Goal: Transaction & Acquisition: Obtain resource

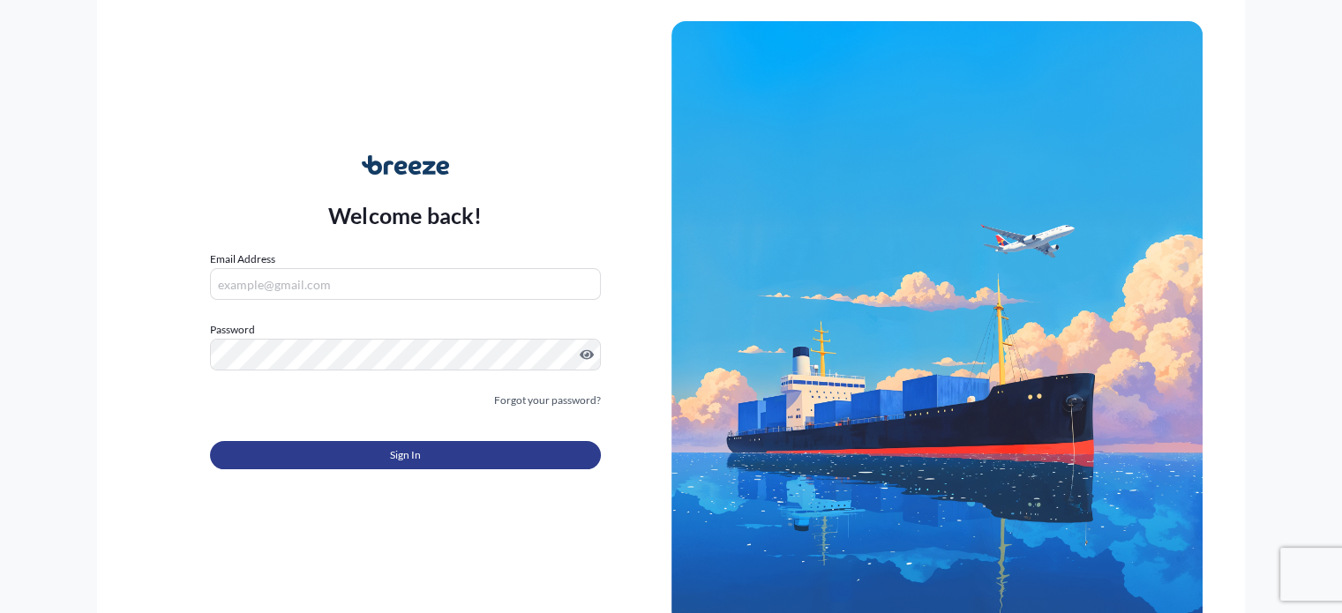
type input "[PERSON_NAME][EMAIL_ADDRESS][DOMAIN_NAME]"
click at [402, 452] on span "Sign In" at bounding box center [405, 456] width 31 height 18
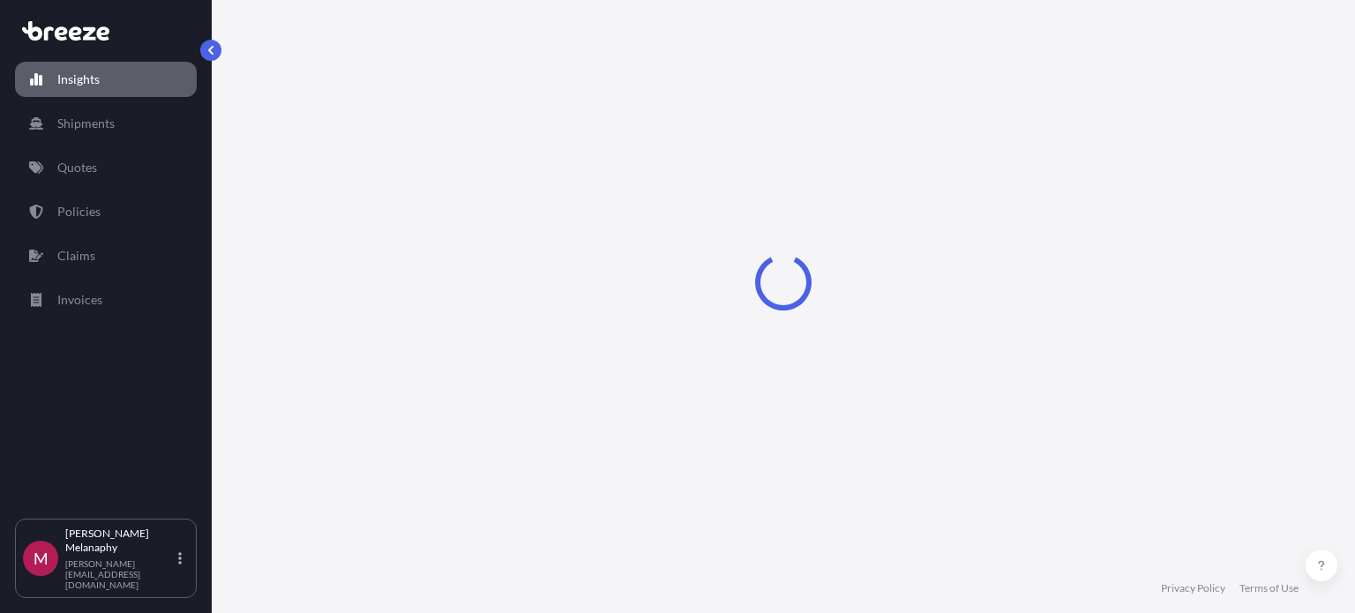
select select "2025"
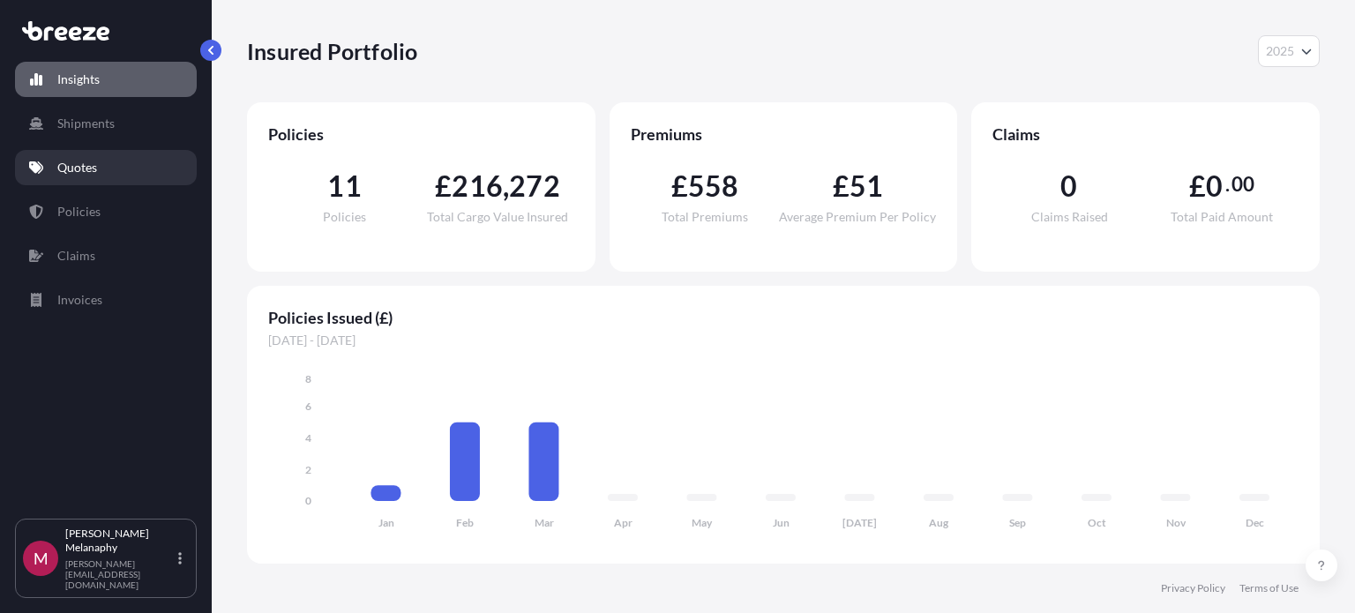
click at [131, 176] on link "Quotes" at bounding box center [106, 167] width 182 height 35
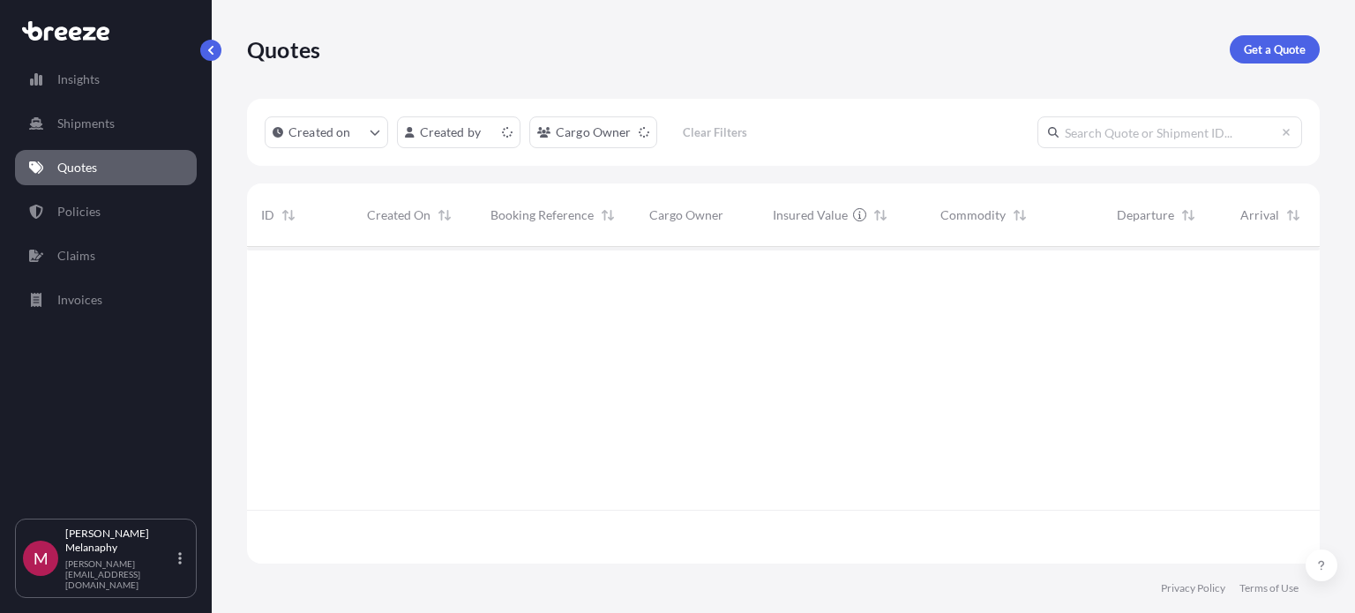
scroll to position [313, 1059]
click at [1261, 45] on p "Get a Quote" at bounding box center [1275, 50] width 62 height 18
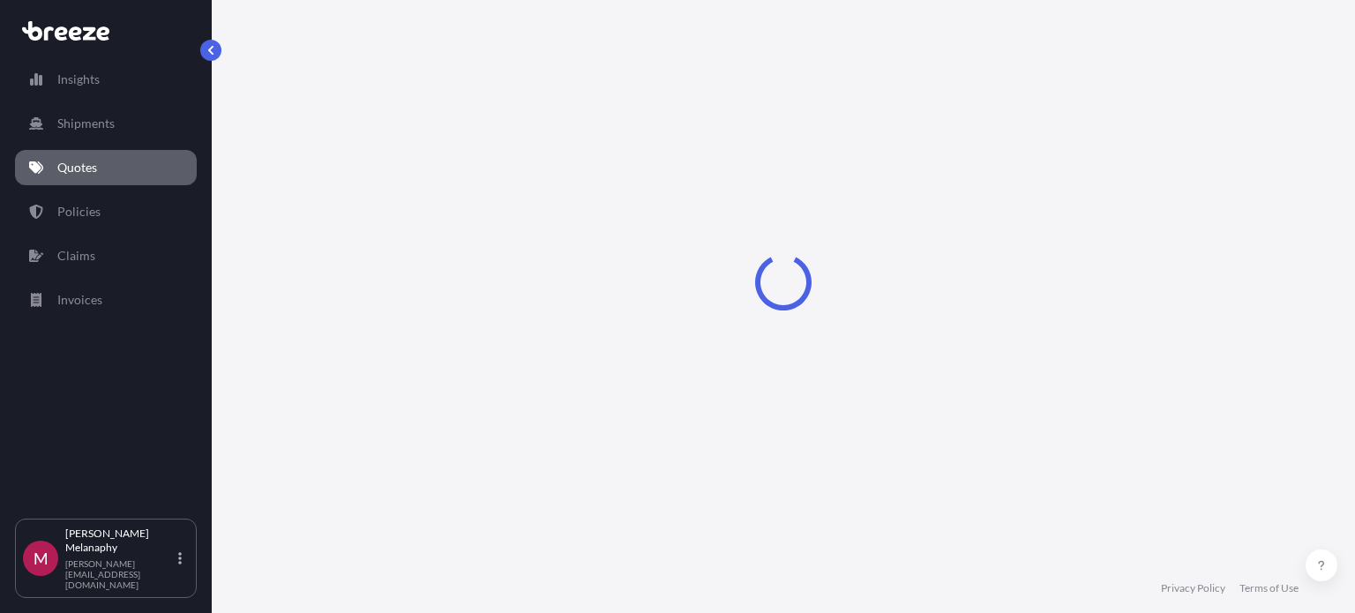
select select "Sea"
select select "1"
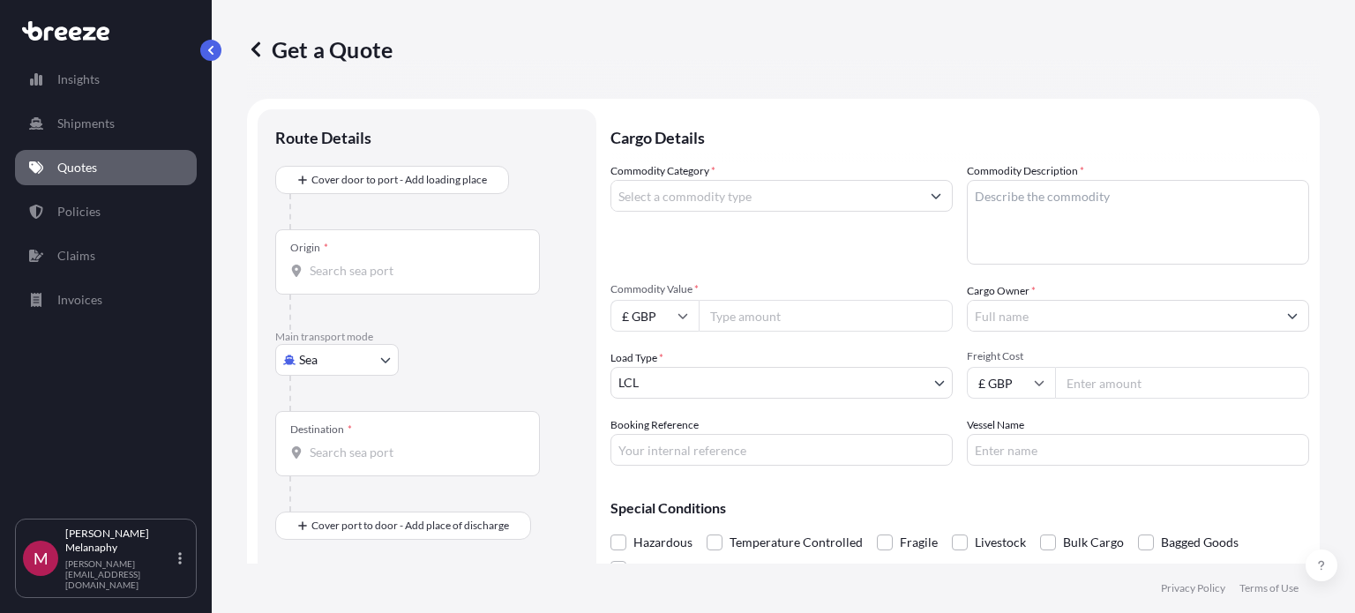
scroll to position [28, 0]
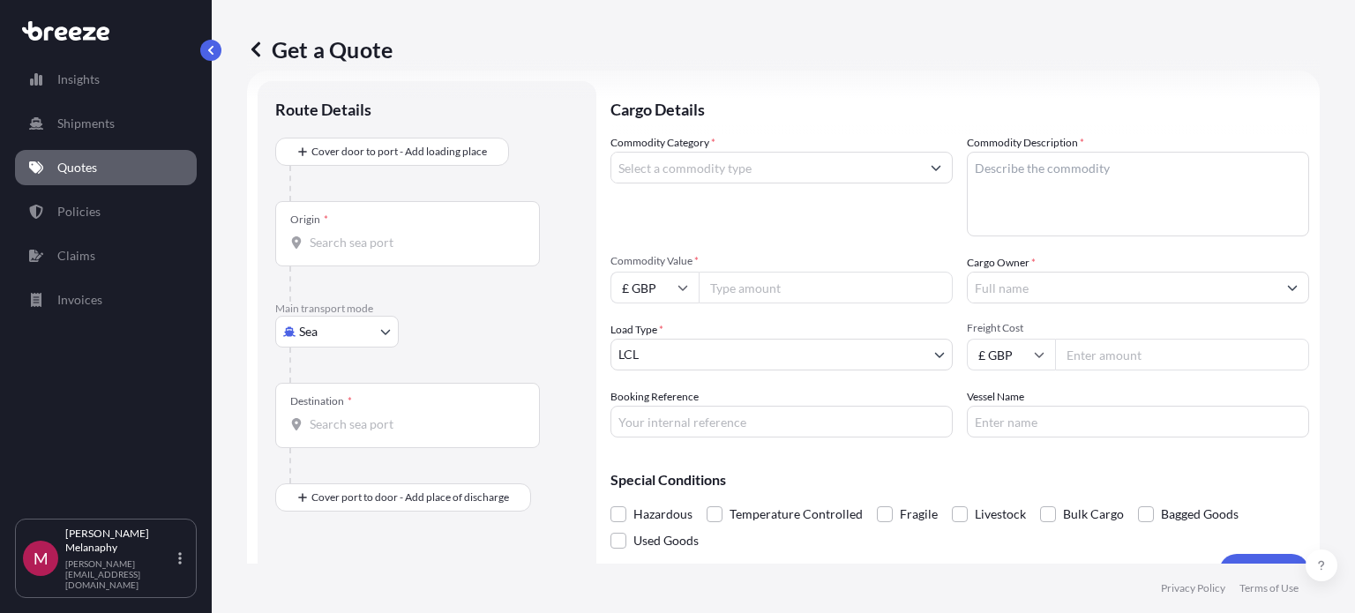
click at [409, 206] on div "Origin *" at bounding box center [407, 233] width 265 height 65
click at [409, 234] on input "Origin *" at bounding box center [414, 243] width 208 height 18
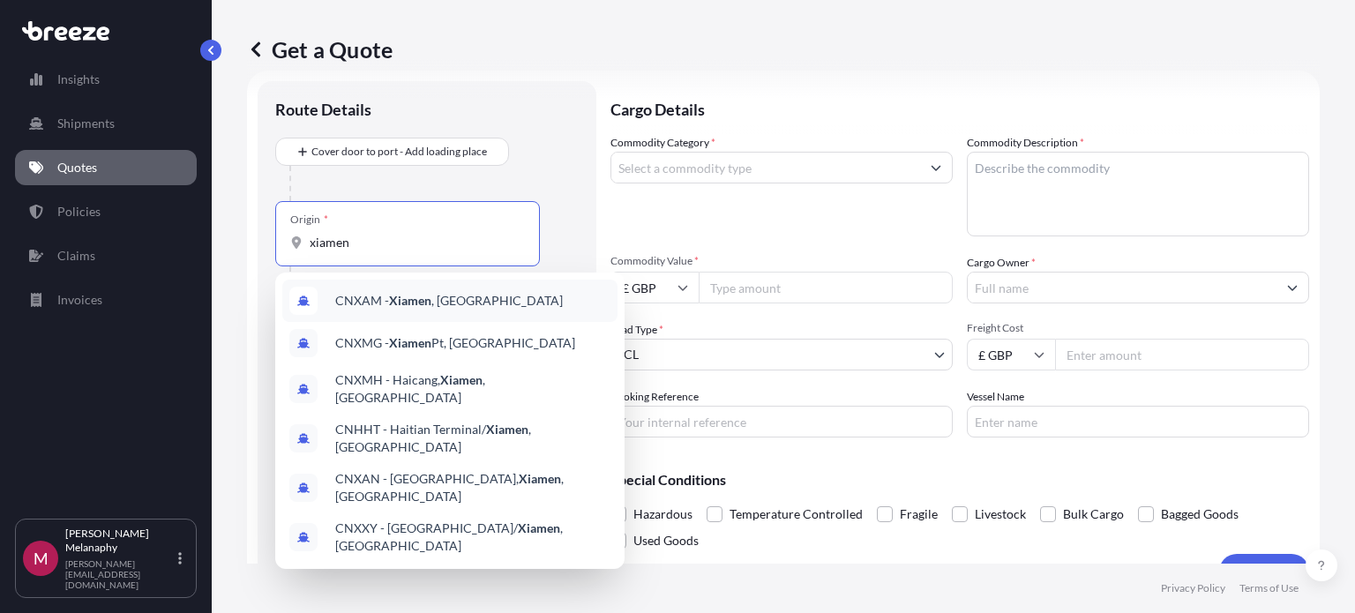
click at [353, 310] on div "CNXAM - [GEOGRAPHIC_DATA] , [GEOGRAPHIC_DATA]" at bounding box center [449, 301] width 335 height 42
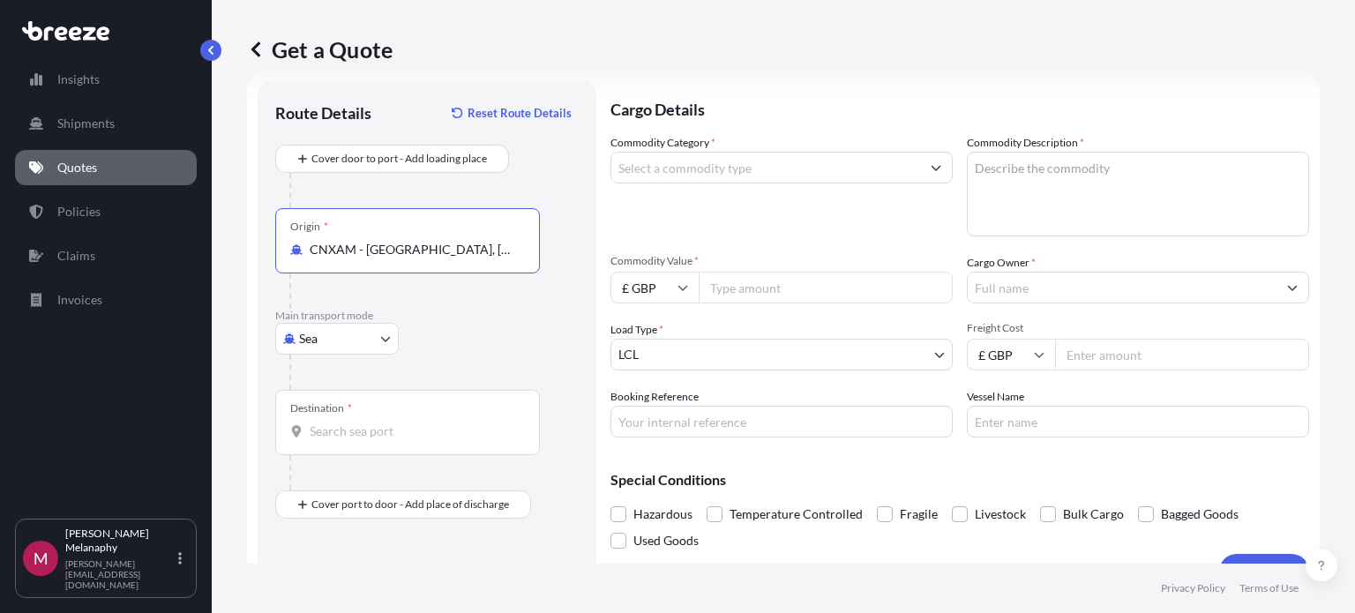
type input "CNXAM - [GEOGRAPHIC_DATA], [GEOGRAPHIC_DATA]"
click at [388, 420] on div "Destination *" at bounding box center [407, 422] width 265 height 65
click at [388, 423] on input "Destination *" at bounding box center [414, 432] width 208 height 18
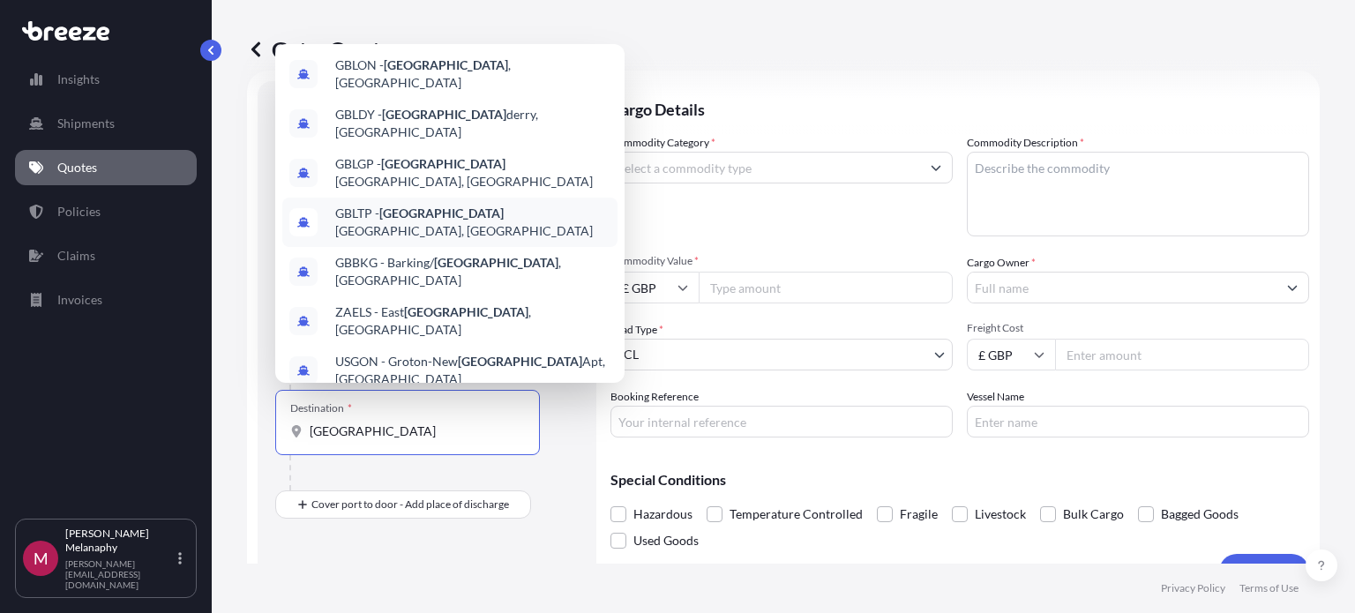
scroll to position [0, 0]
drag, startPoint x: 380, startPoint y: 426, endPoint x: 175, endPoint y: 424, distance: 205.6
click at [175, 424] on div "Insights Shipments Quotes Policies Claims Invoices M Mitchell Melanaphy [EMAIL_…" at bounding box center [677, 306] width 1355 height 613
type input "f"
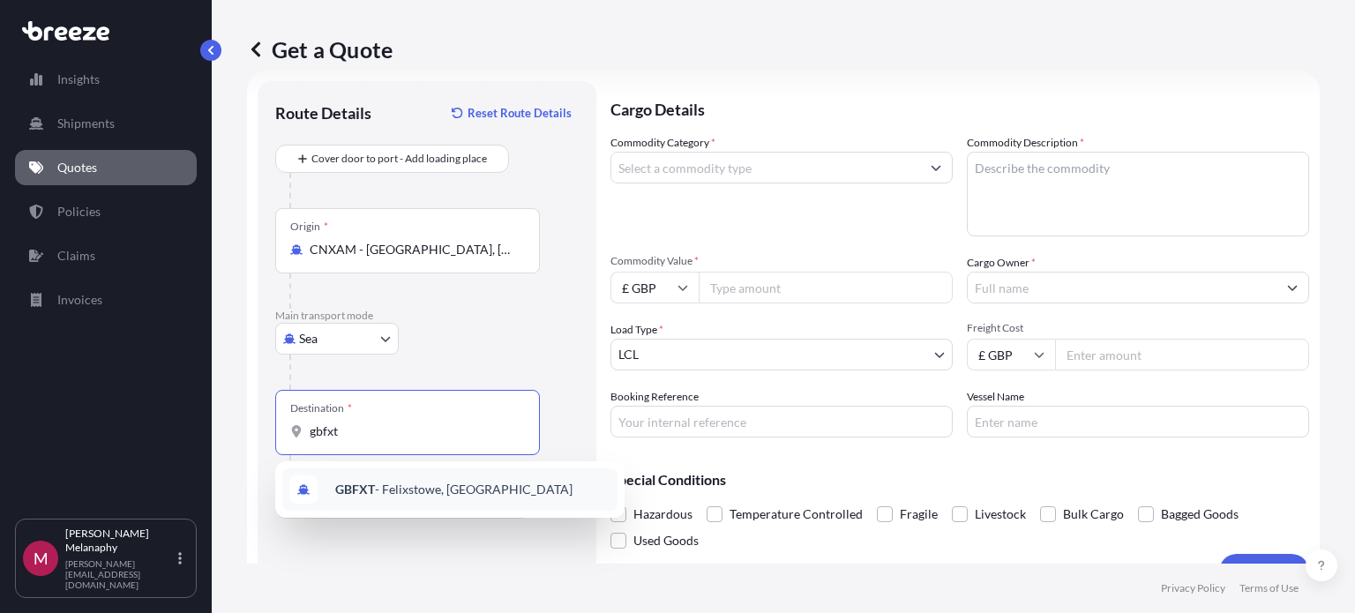
click at [345, 484] on b "GBFXT" at bounding box center [355, 489] width 40 height 15
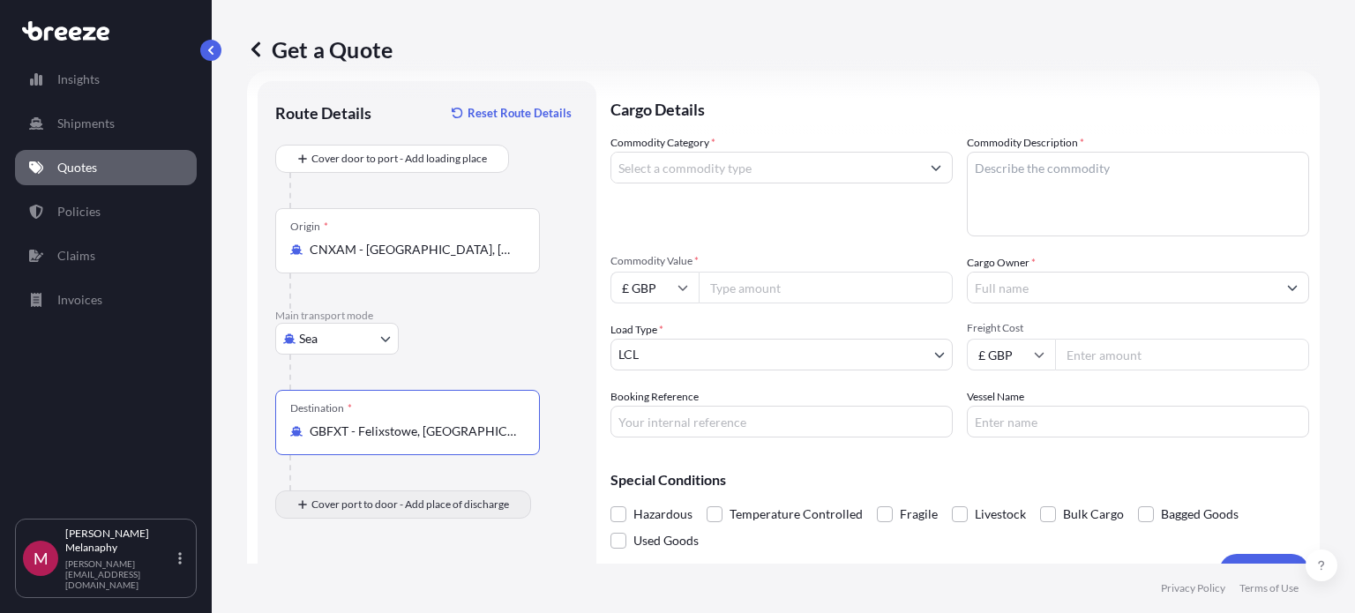
type input "GBFXT - Felixstowe, [GEOGRAPHIC_DATA]"
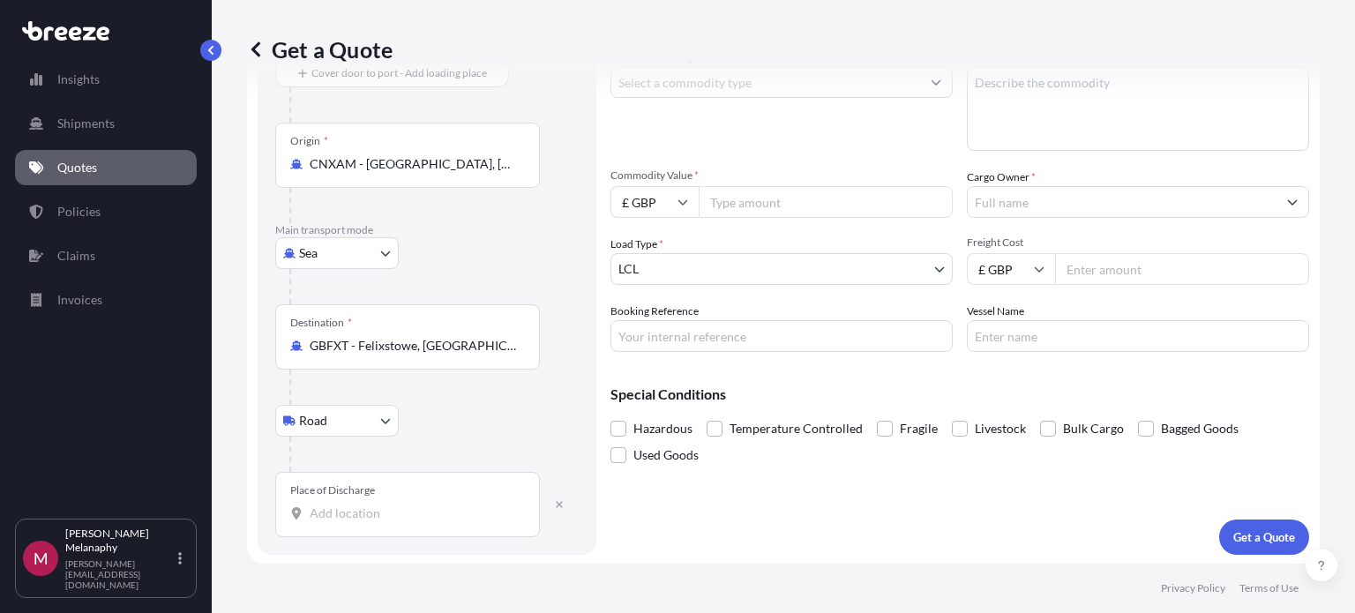
click at [372, 514] on input "Place of Discharge" at bounding box center [414, 514] width 208 height 18
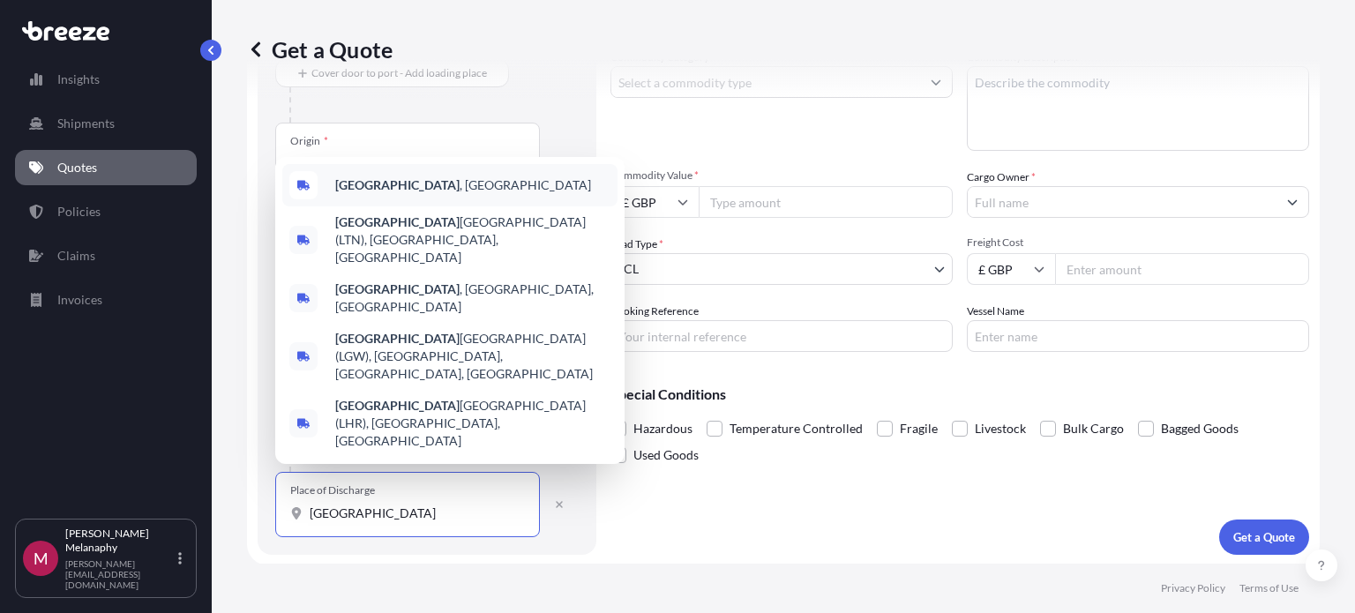
click at [464, 206] on div "[GEOGRAPHIC_DATA] , [GEOGRAPHIC_DATA]" at bounding box center [449, 185] width 335 height 42
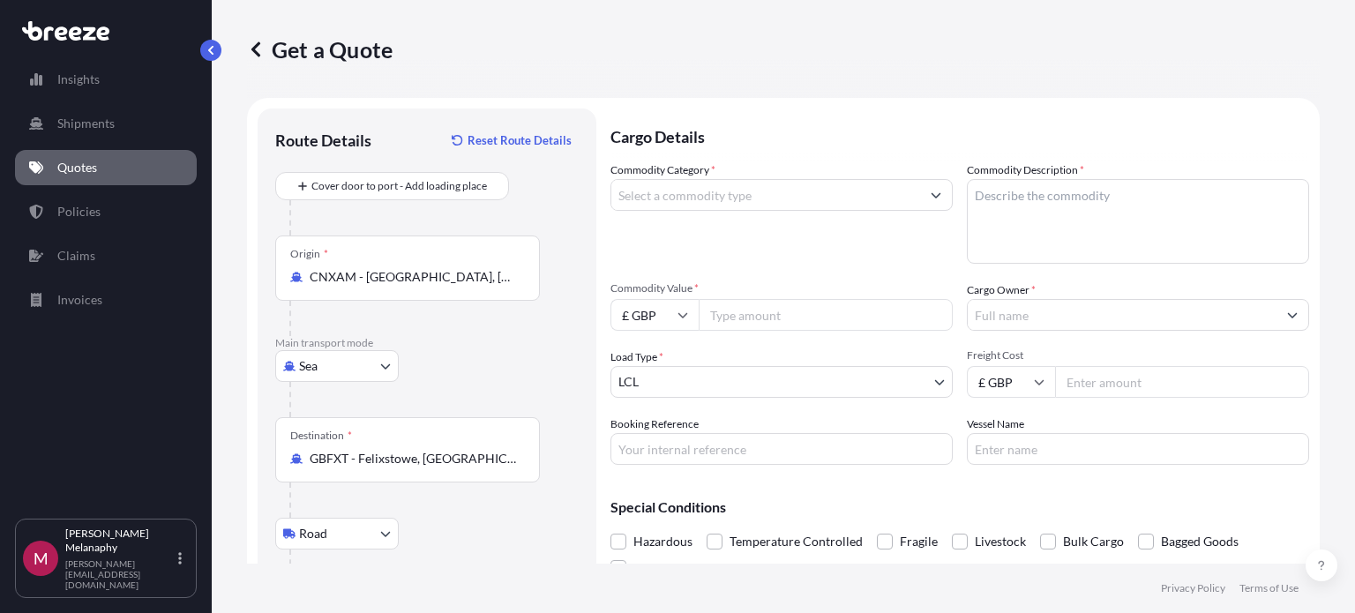
scroll to position [0, 0]
type input "[GEOGRAPHIC_DATA], [GEOGRAPHIC_DATA]"
click at [642, 312] on input "£ GBP" at bounding box center [655, 316] width 88 height 32
click at [657, 436] on div "$ USD" at bounding box center [655, 439] width 74 height 34
type input "$ USD"
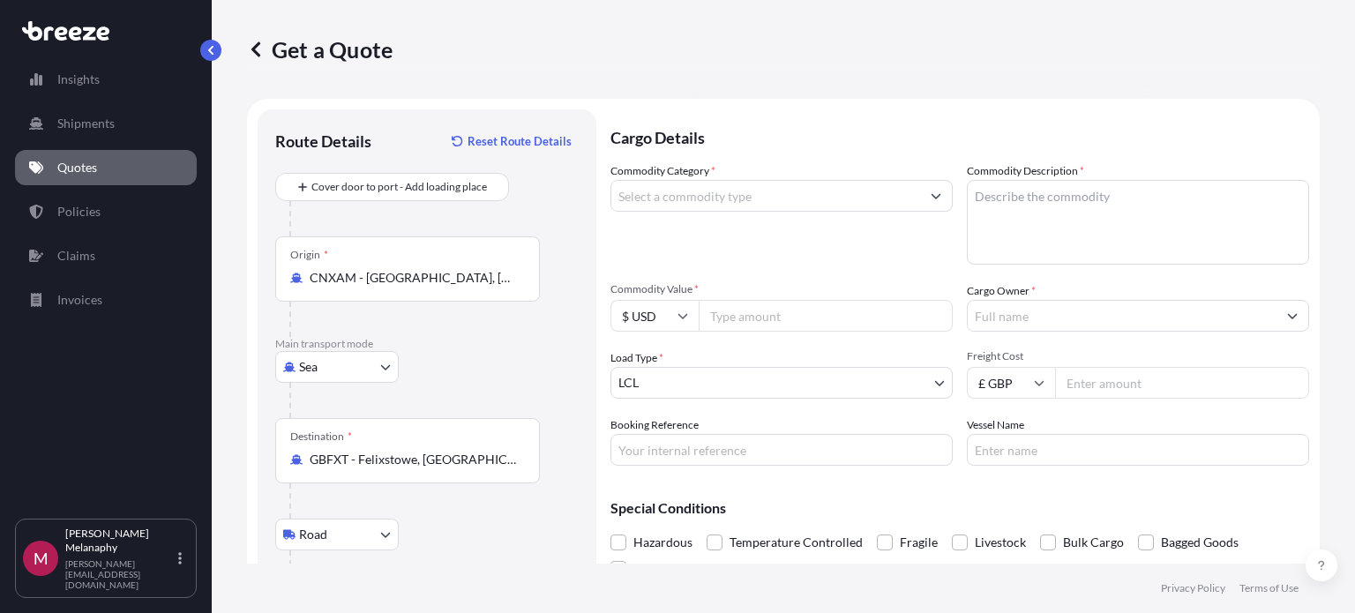
click at [784, 317] on input "Commodity Value *" at bounding box center [826, 316] width 254 height 32
click at [784, 313] on input "Commodity Value *" at bounding box center [826, 316] width 254 height 32
paste input "18235"
type input "18235"
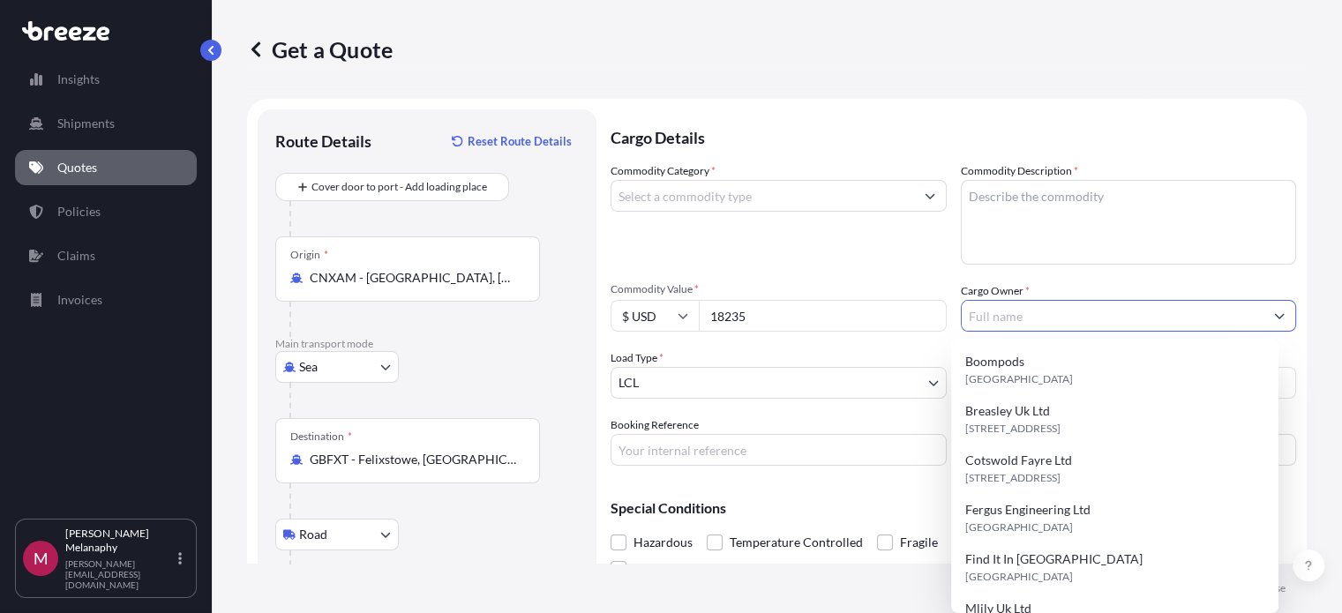
click at [1049, 207] on textarea "Commodity Description *" at bounding box center [1129, 222] width 336 height 85
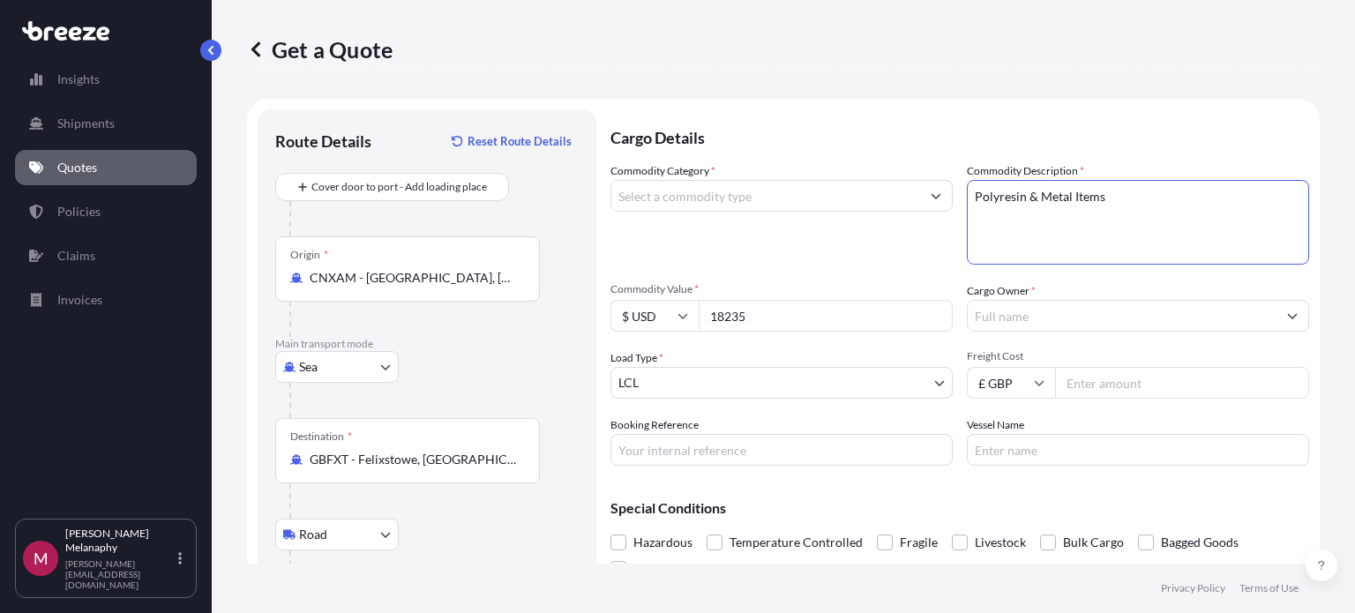
type textarea "Polyresin & Metal Items"
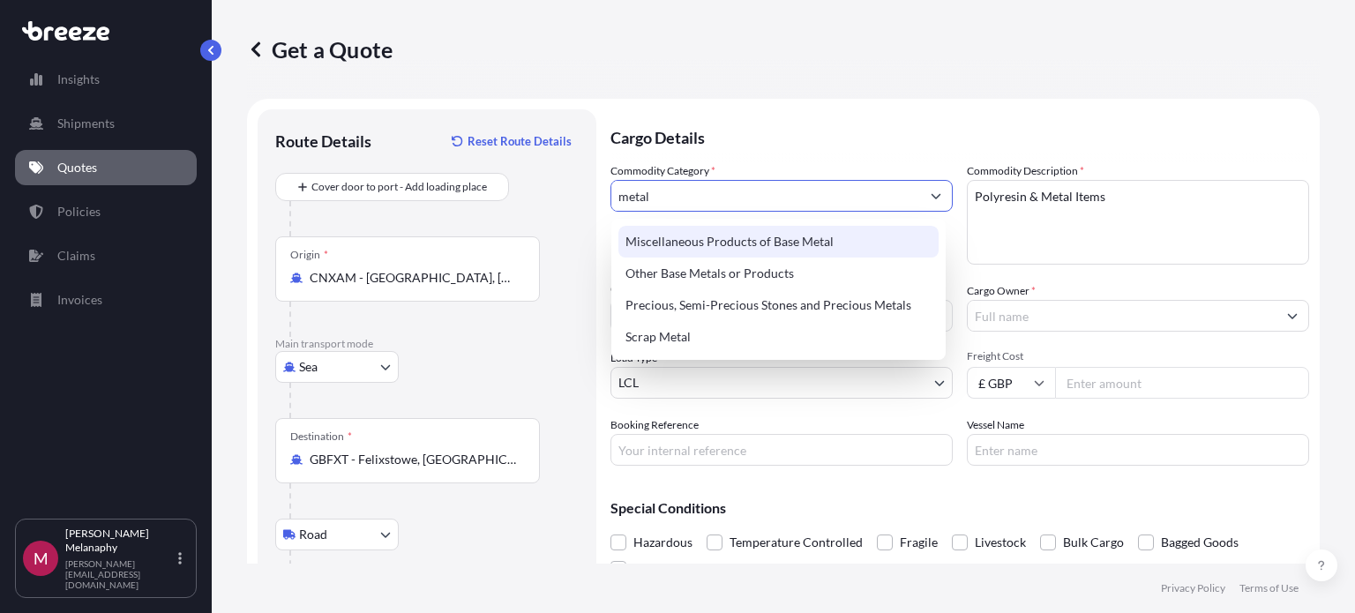
click at [844, 251] on div "Miscellaneous Products of Base Metal" at bounding box center [779, 242] width 320 height 32
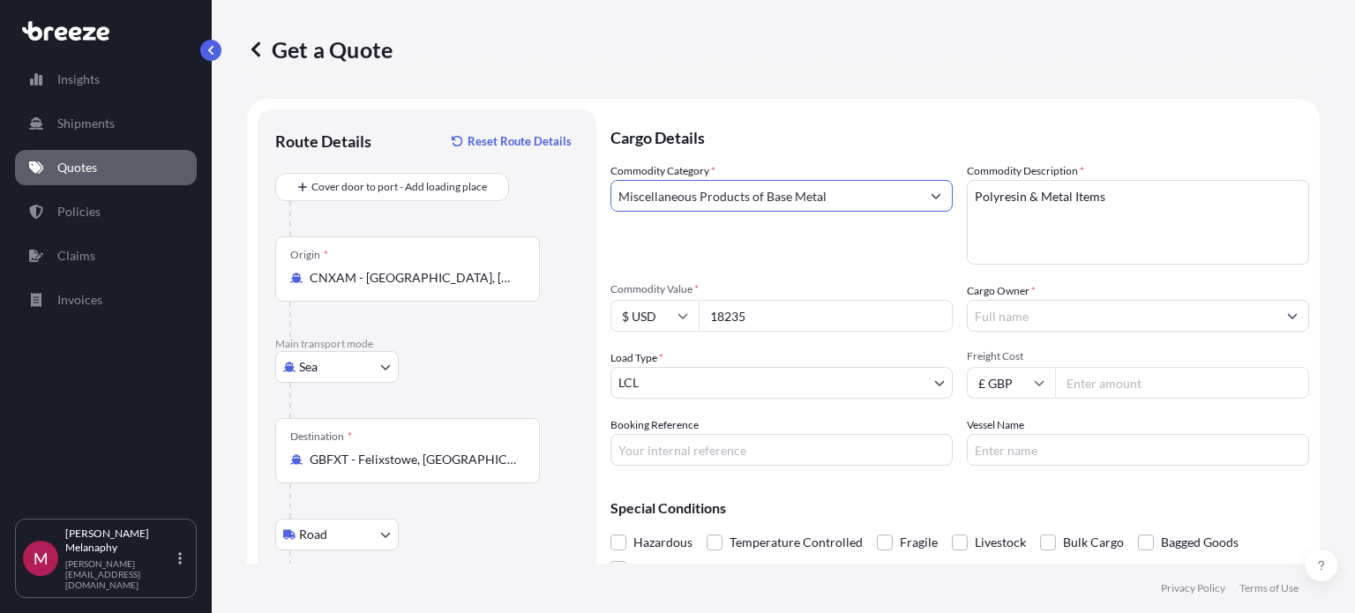
type input "Miscellaneous Products of Base Metal"
click at [1020, 322] on input "Cargo Owner *" at bounding box center [1122, 316] width 309 height 32
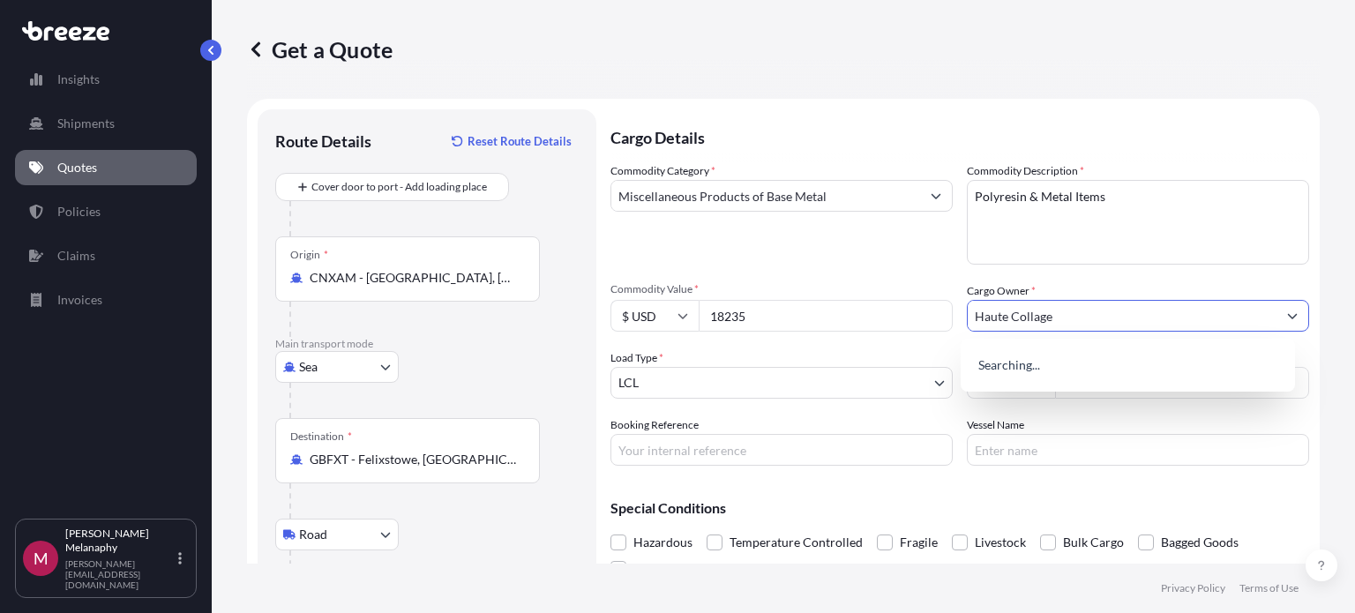
type input "Haute Collage"
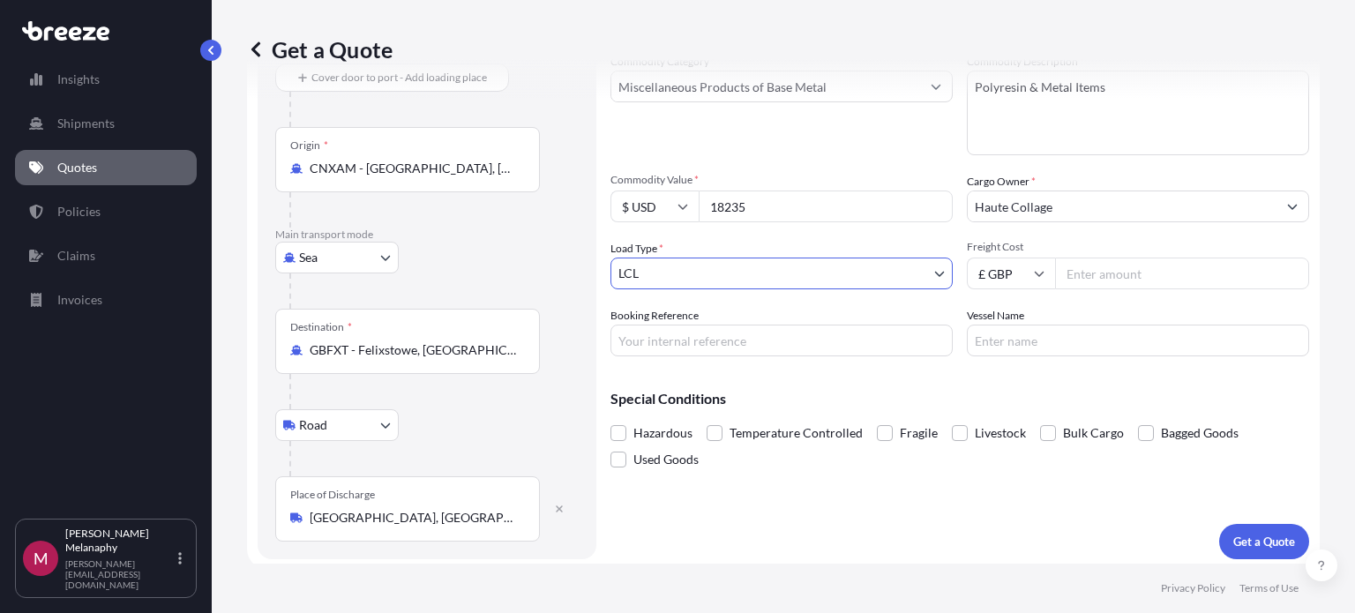
scroll to position [114, 0]
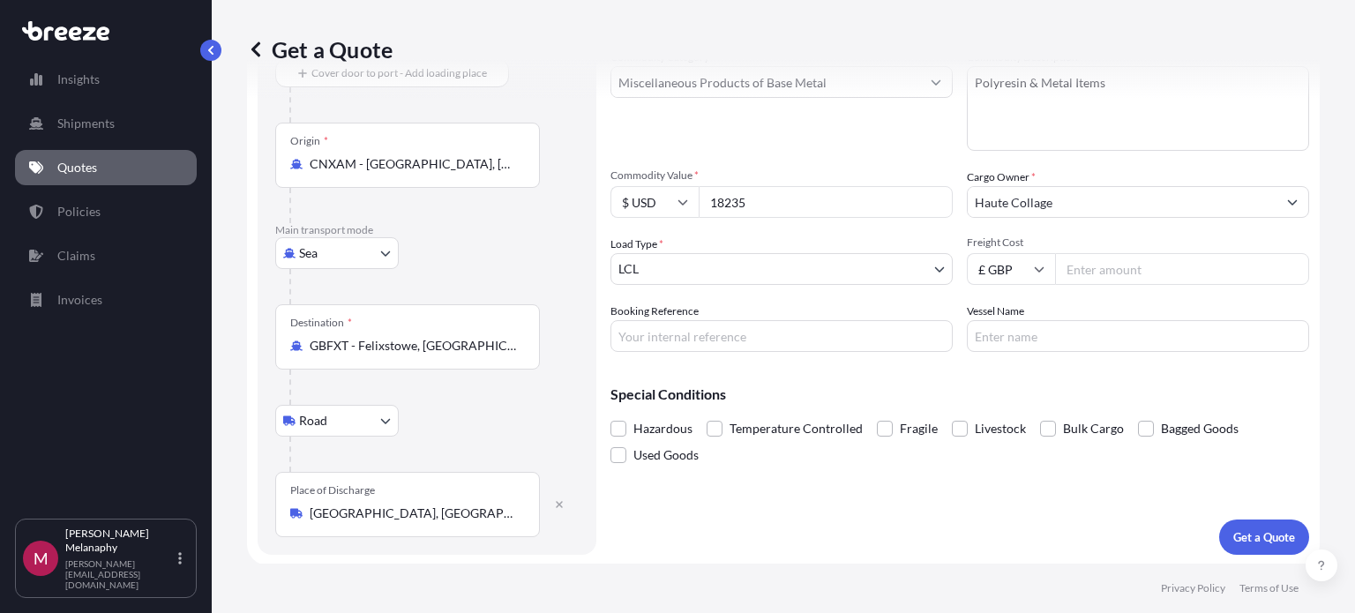
click at [816, 335] on input "Booking Reference" at bounding box center [782, 336] width 342 height 32
click at [1092, 341] on input "Vessel Name" at bounding box center [1138, 336] width 342 height 32
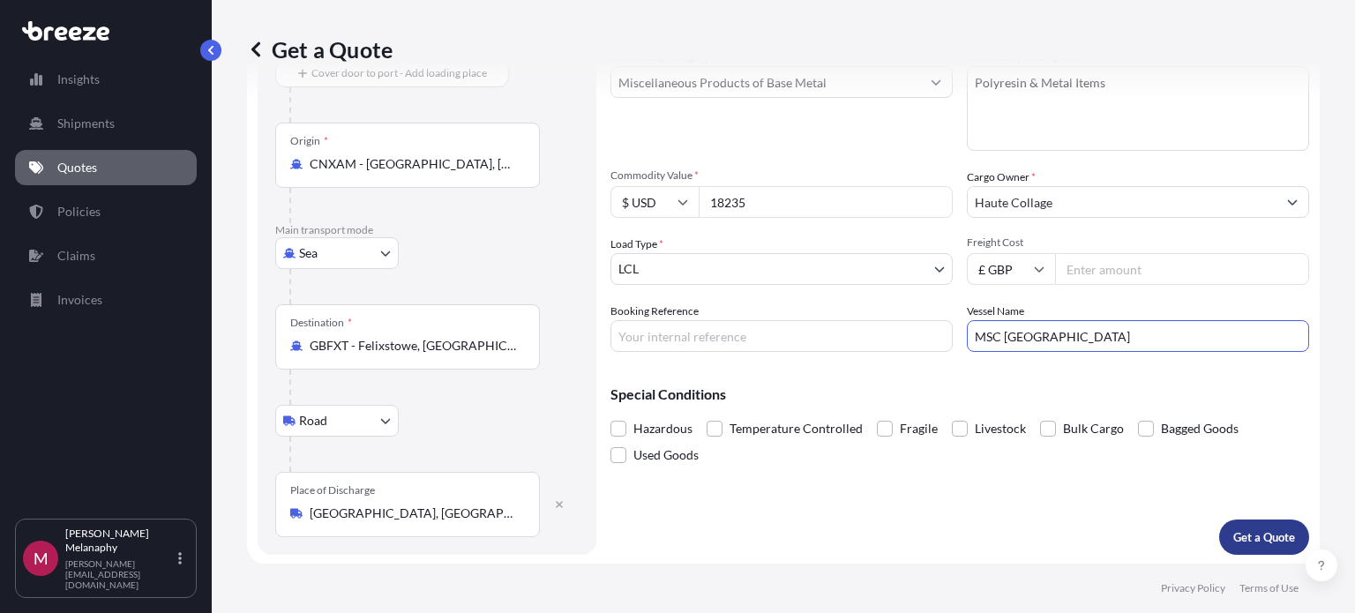
type input "MSC [GEOGRAPHIC_DATA]"
click at [1250, 544] on p "Get a Quote" at bounding box center [1265, 538] width 62 height 18
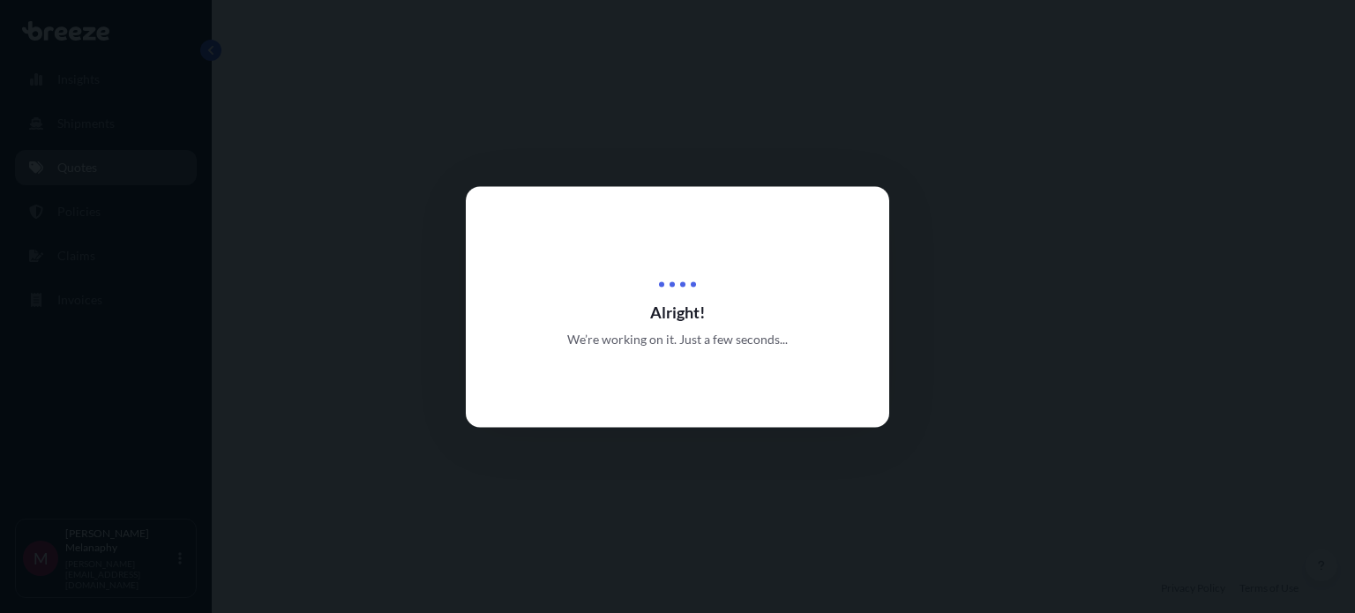
select select "Sea"
select select "Road"
select select "1"
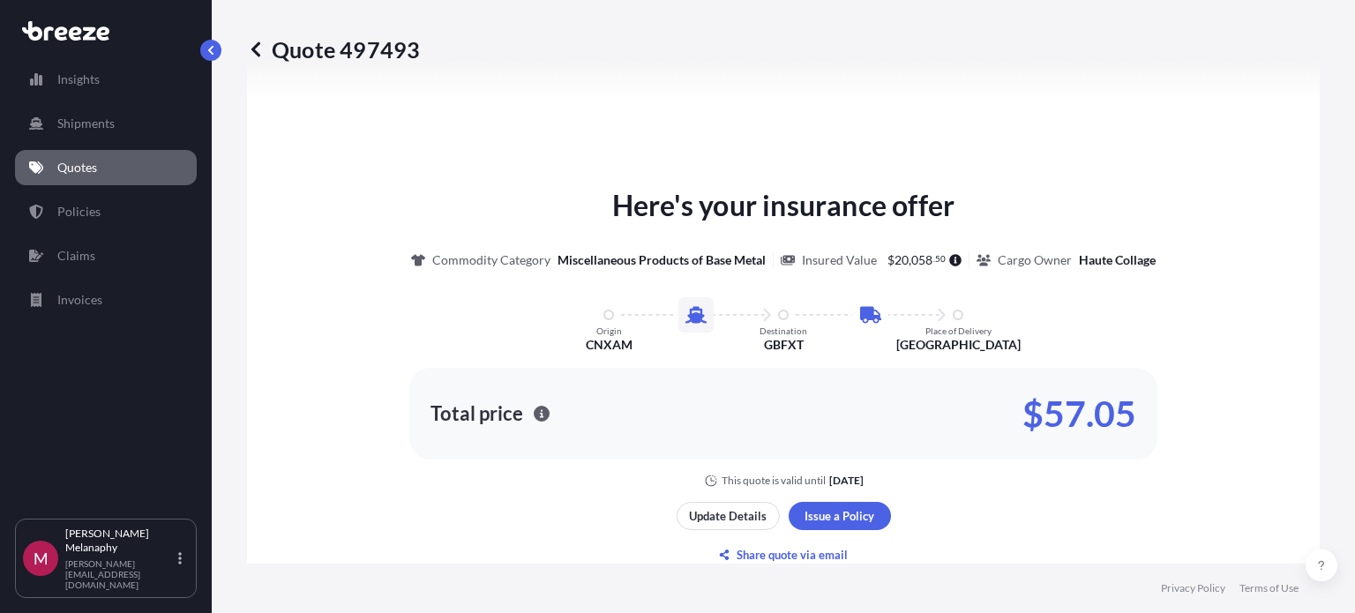
scroll to position [865, 0]
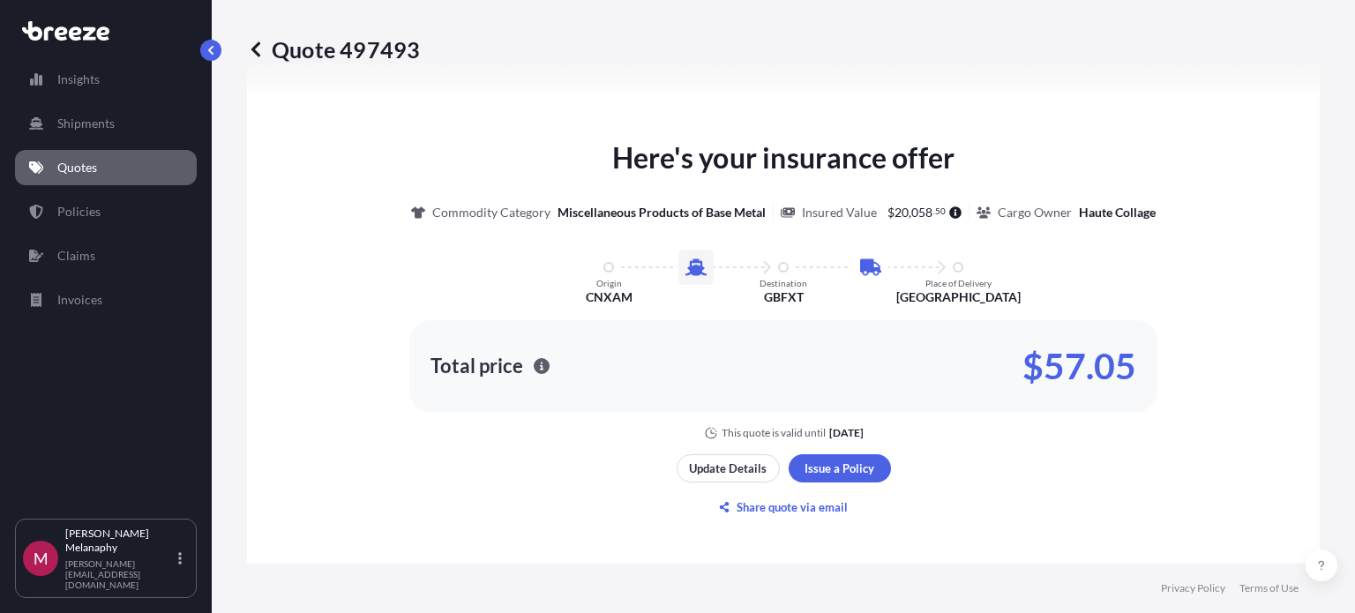
click at [509, 530] on div "Here's your insurance offer Commodity Category Miscellaneous Products of Base M…" at bounding box center [784, 329] width 1024 height 958
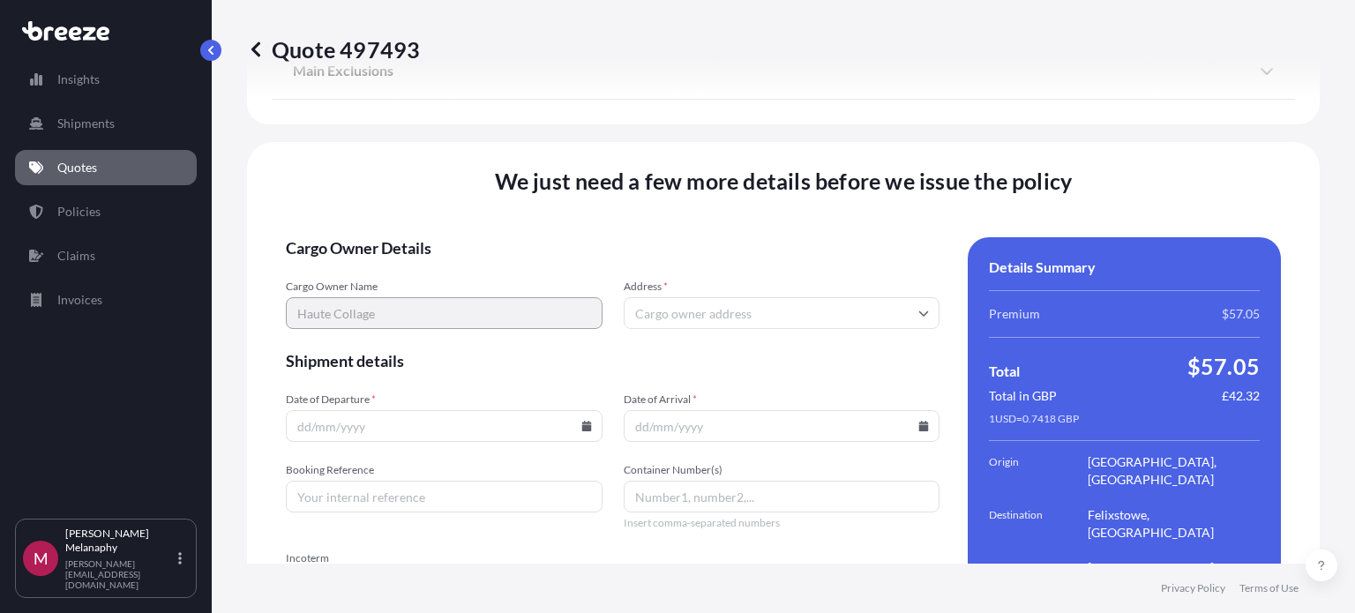
scroll to position [2269, 0]
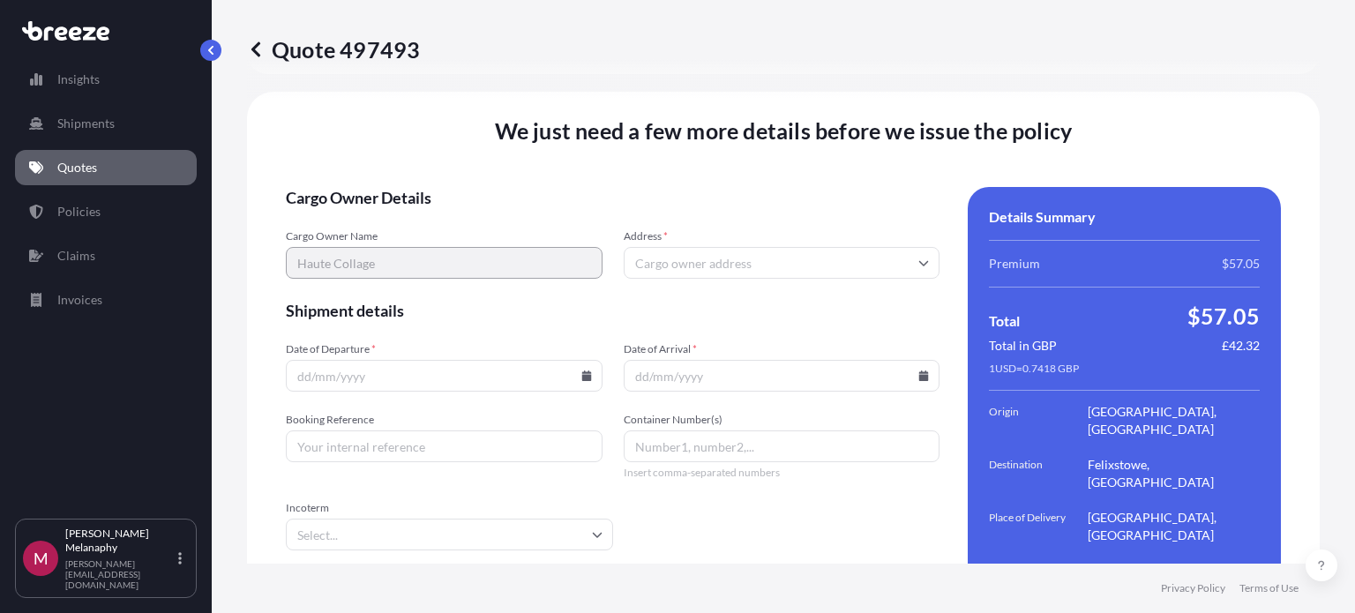
click at [646, 247] on input "Address *" at bounding box center [782, 263] width 317 height 32
click at [741, 247] on input "Address *" at bounding box center [782, 263] width 317 height 32
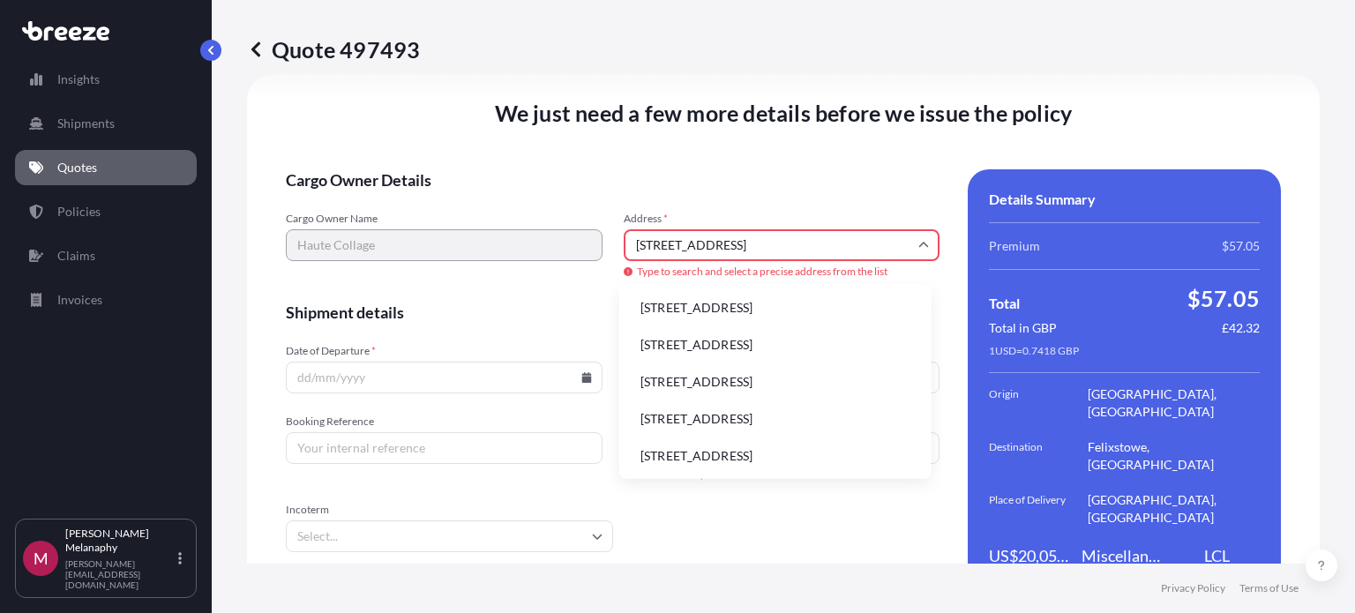
click at [845, 311] on li "[STREET_ADDRESS]" at bounding box center [776, 308] width 298 height 34
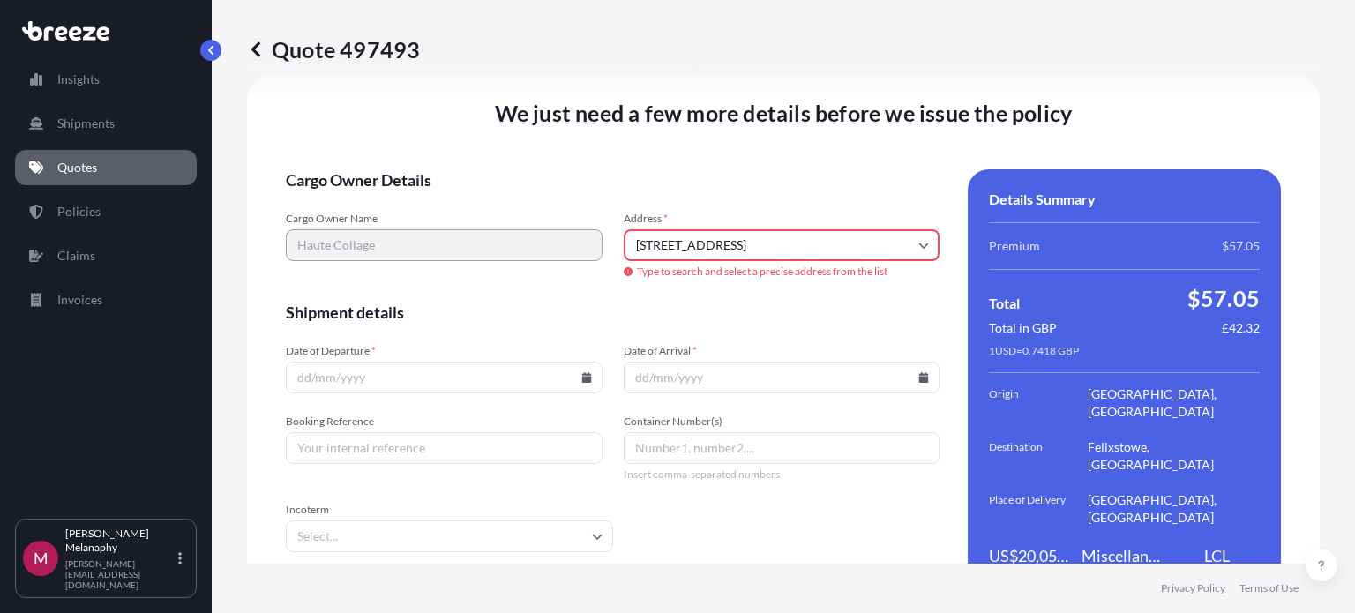
type input "[STREET_ADDRESS][PERSON_NAME]"
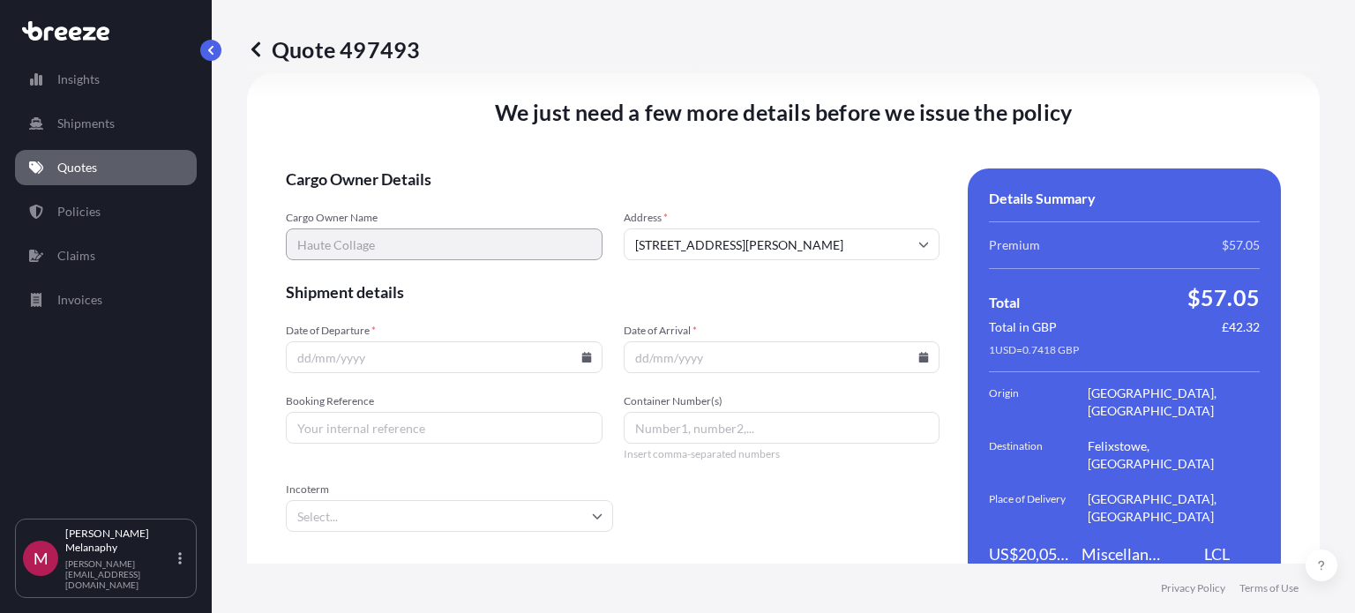
scroll to position [2269, 0]
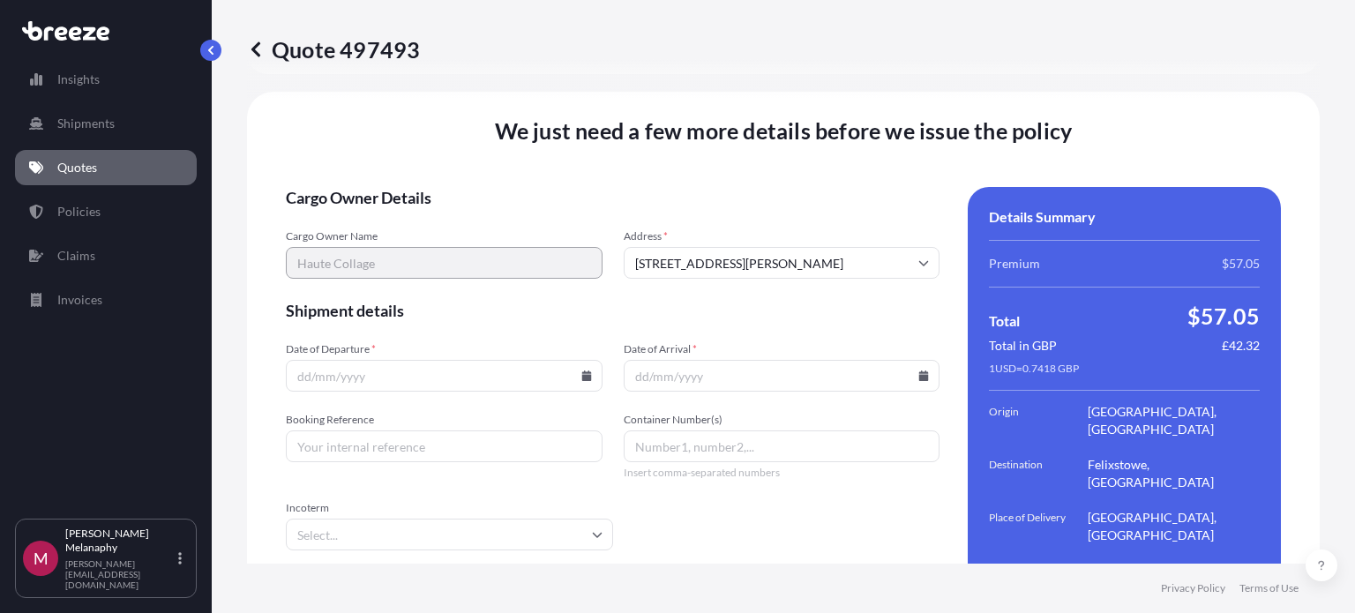
click at [473, 364] on input "Date of Departure *" at bounding box center [444, 376] width 317 height 32
click at [589, 360] on input "Date of Departure *" at bounding box center [444, 376] width 317 height 32
click at [582, 371] on icon at bounding box center [587, 376] width 10 height 11
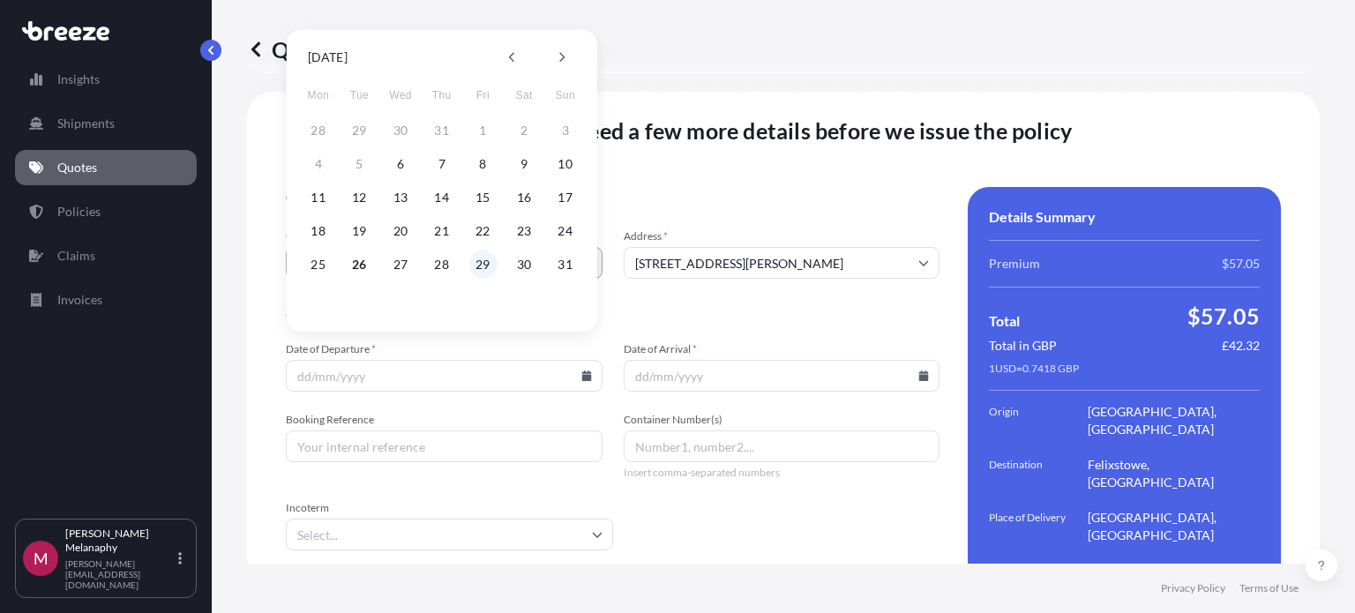
click at [481, 265] on button "29" at bounding box center [483, 265] width 28 height 28
type input "[DATE]"
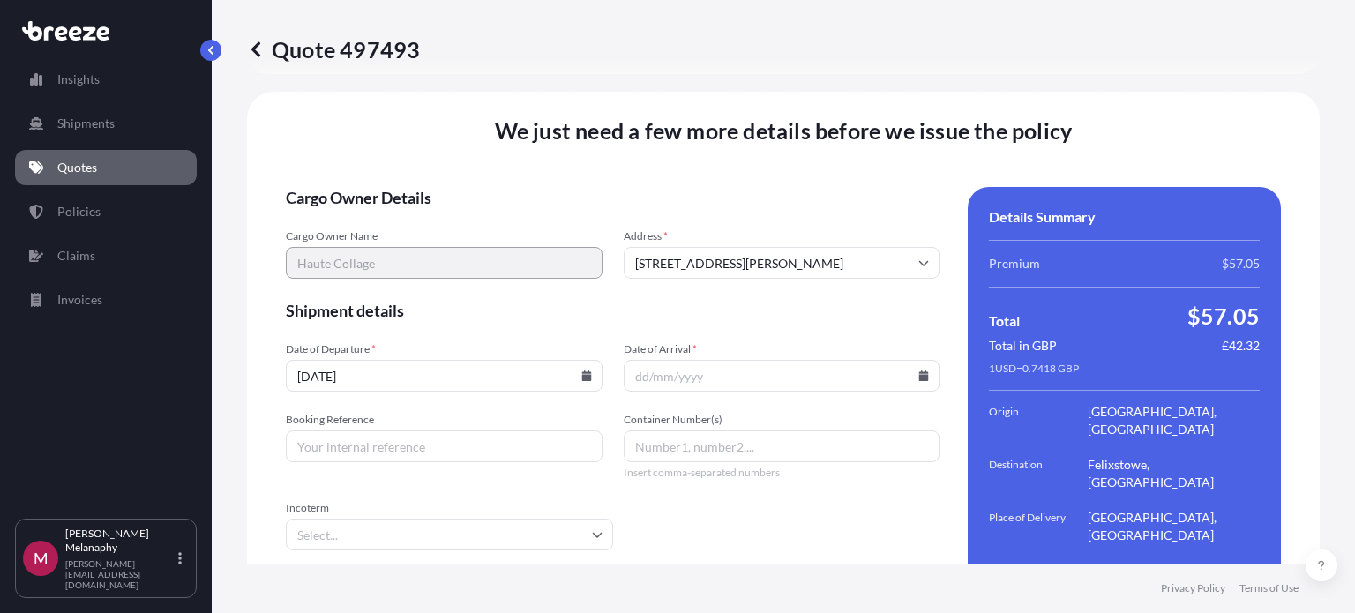
click at [920, 371] on icon at bounding box center [925, 376] width 10 height 11
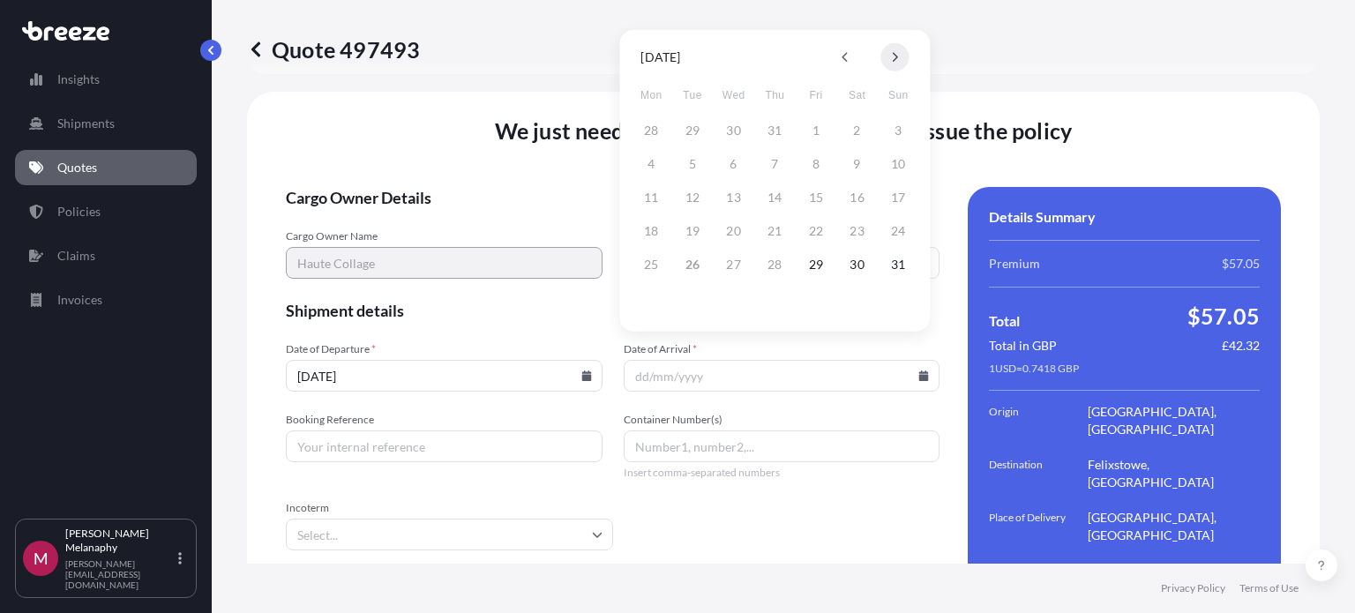
click at [896, 60] on icon at bounding box center [895, 57] width 7 height 11
click at [895, 59] on icon at bounding box center [895, 58] width 5 height 10
click at [890, 167] on button "12" at bounding box center [898, 164] width 28 height 28
type input "[DATE]"
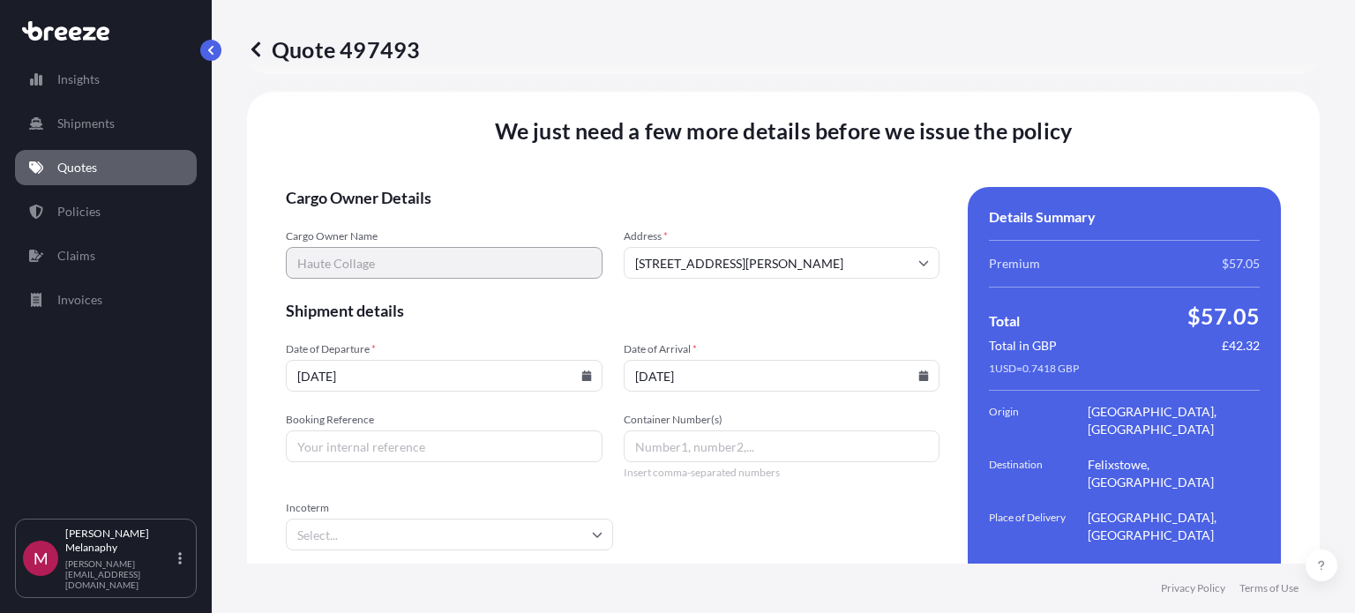
scroll to position [2308, 0]
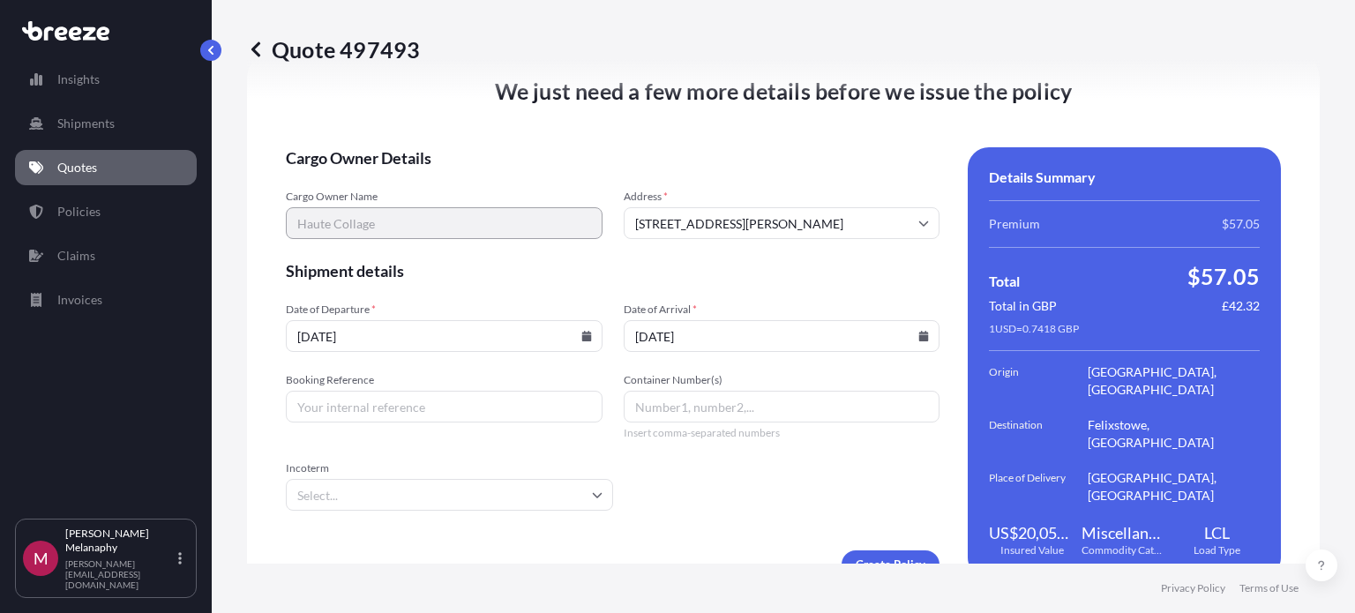
click at [445, 391] on input "Booking Reference" at bounding box center [444, 407] width 317 height 32
click at [691, 391] on input "Container Number(s)" at bounding box center [782, 407] width 317 height 32
click at [681, 391] on input "Container Number(s)" at bounding box center [782, 407] width 317 height 32
paste input "MSNU3522539"
type input "MSNU3522539"
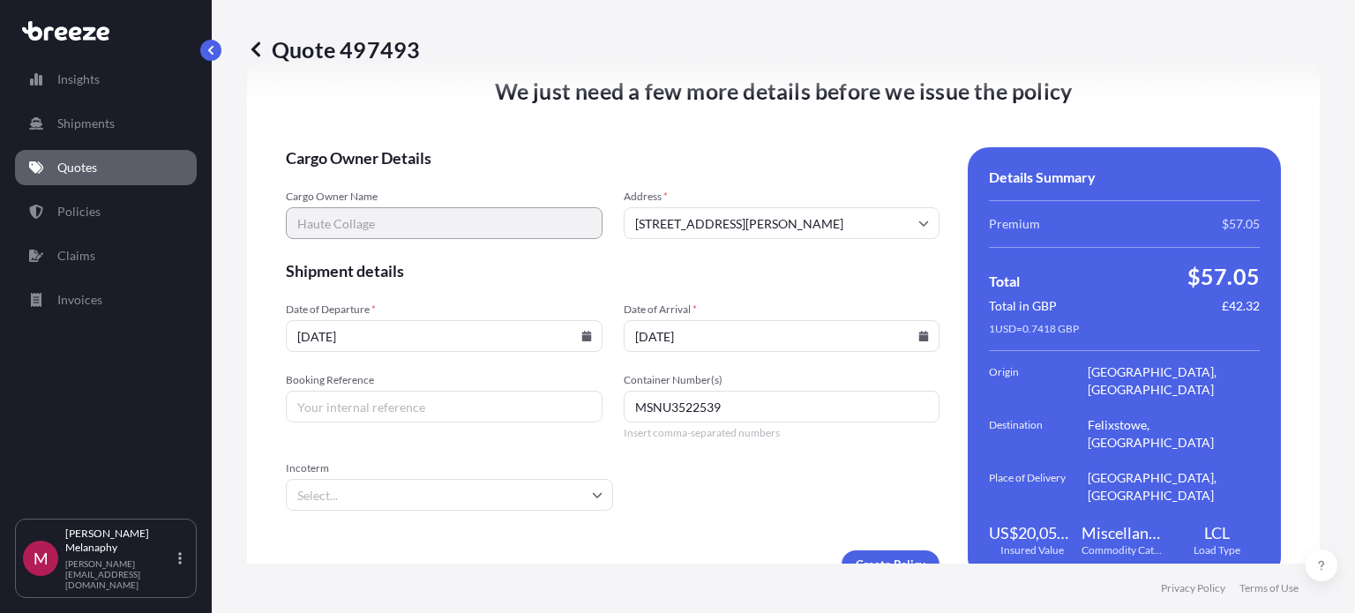
click at [388, 391] on input "Booking Reference" at bounding box center [444, 407] width 317 height 32
click at [485, 391] on input "Booking Reference" at bounding box center [444, 407] width 317 height 32
paste input "HK250800438"
type input "HK250800438"
click at [539, 479] on input "Incoterm" at bounding box center [449, 495] width 327 height 32
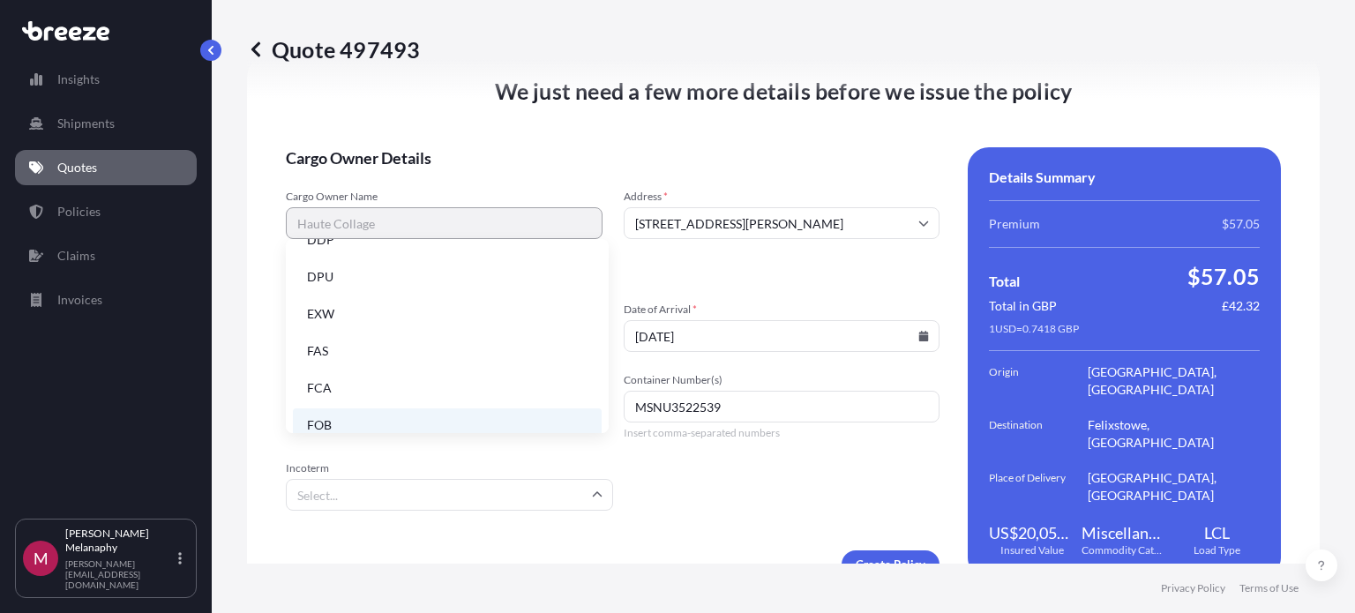
scroll to position [224, 0]
click at [349, 402] on li "FOB" at bounding box center [447, 410] width 309 height 34
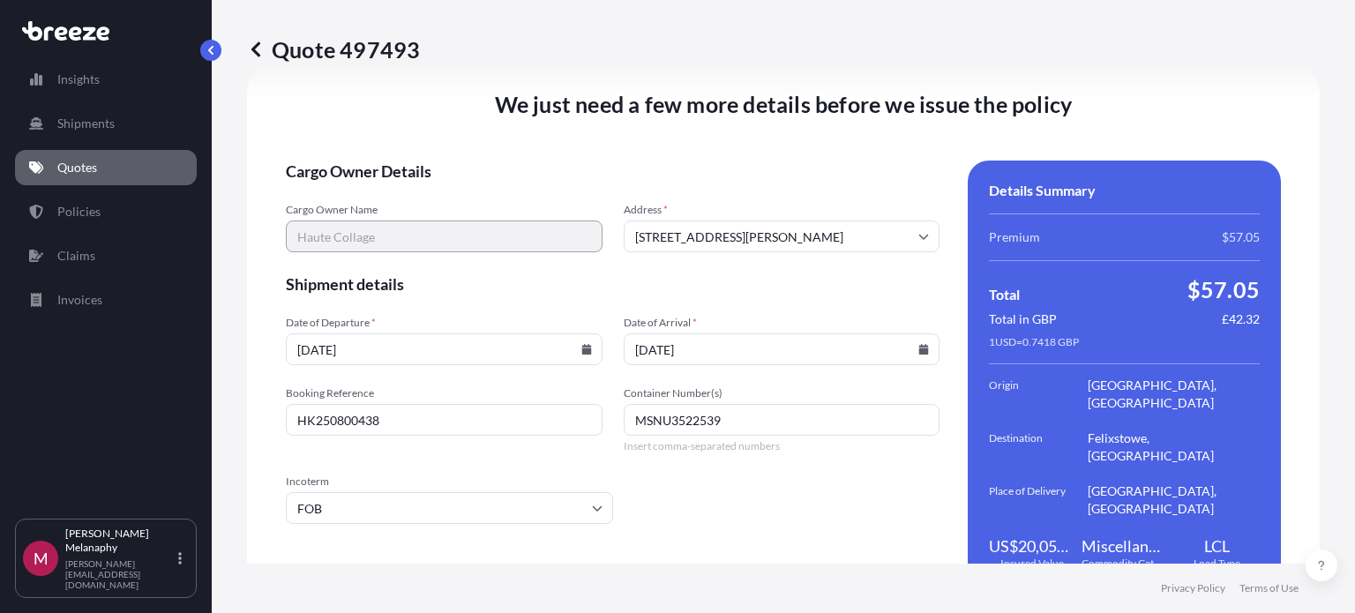
scroll to position [2308, 0]
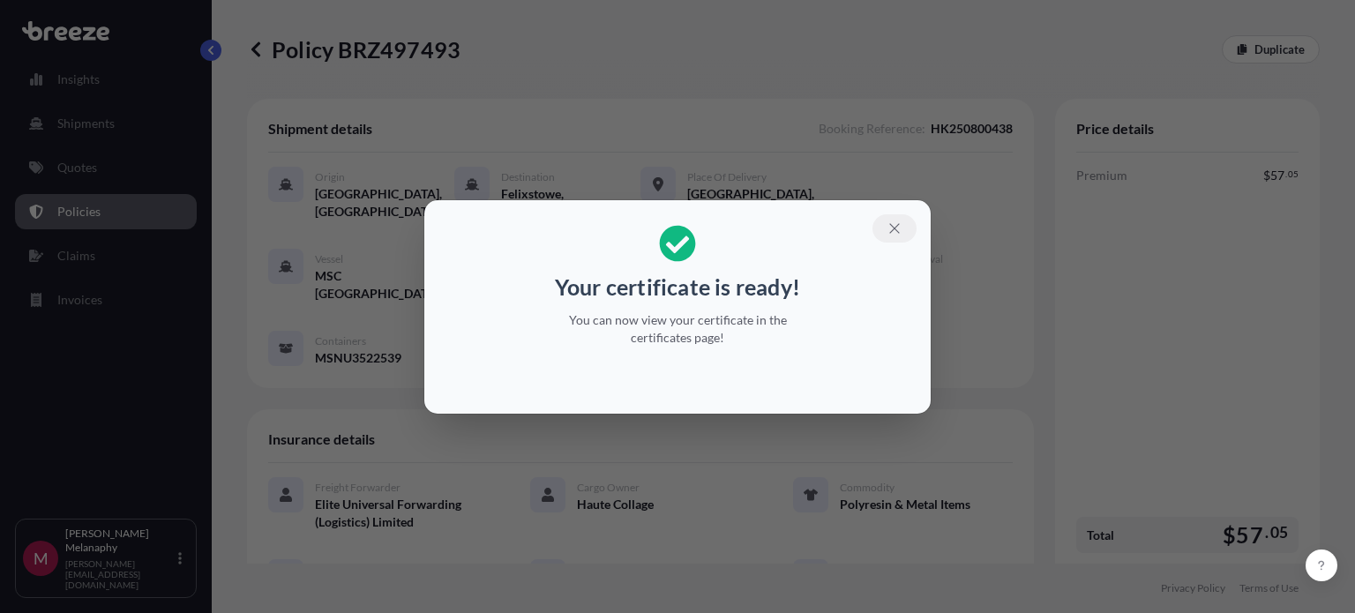
click at [882, 229] on button "button" at bounding box center [895, 228] width 44 height 28
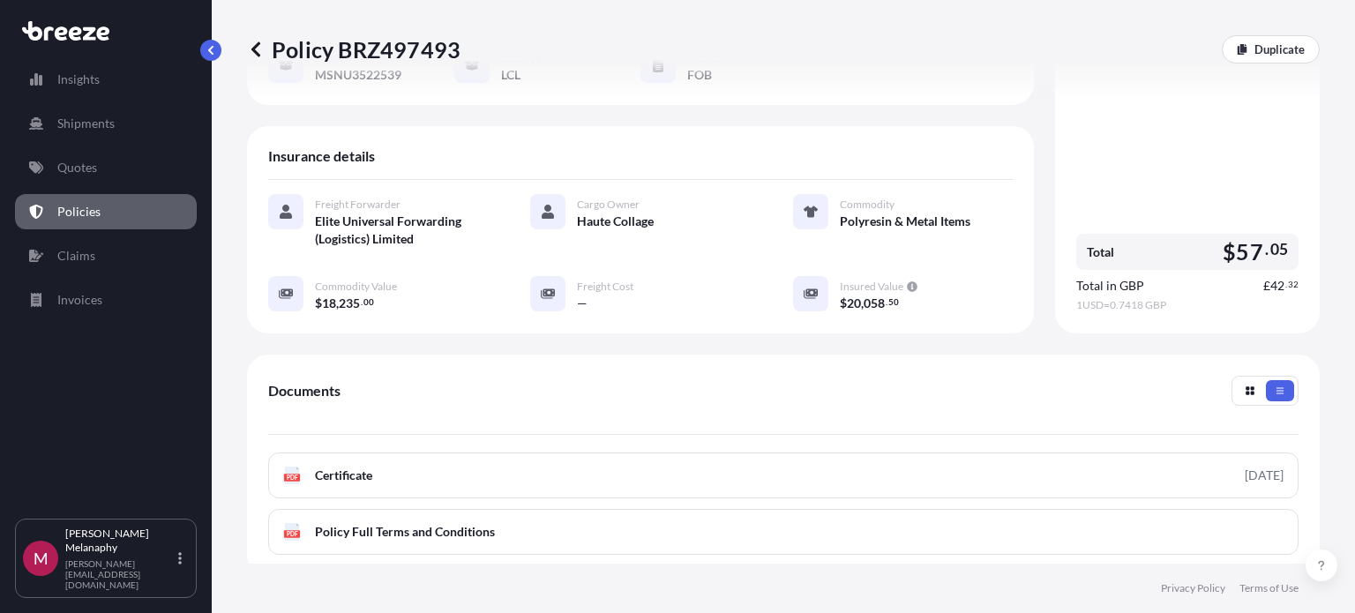
scroll to position [353, 0]
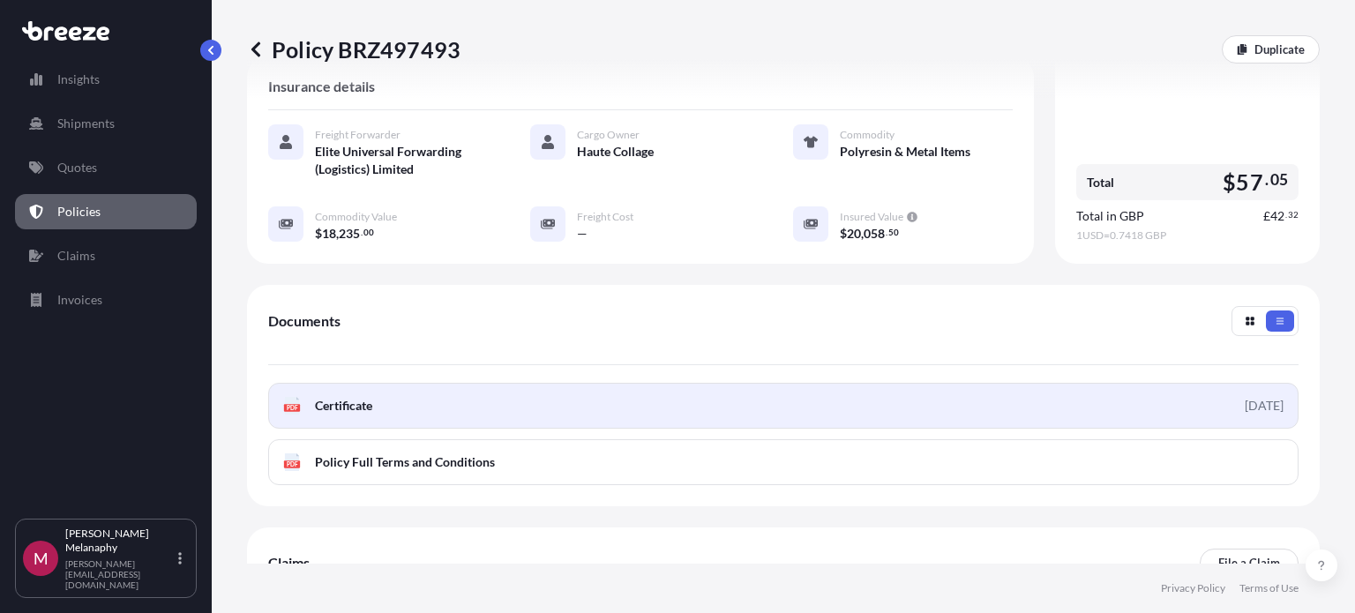
click at [807, 394] on link "PDF Certificate [DATE]" at bounding box center [783, 406] width 1031 height 46
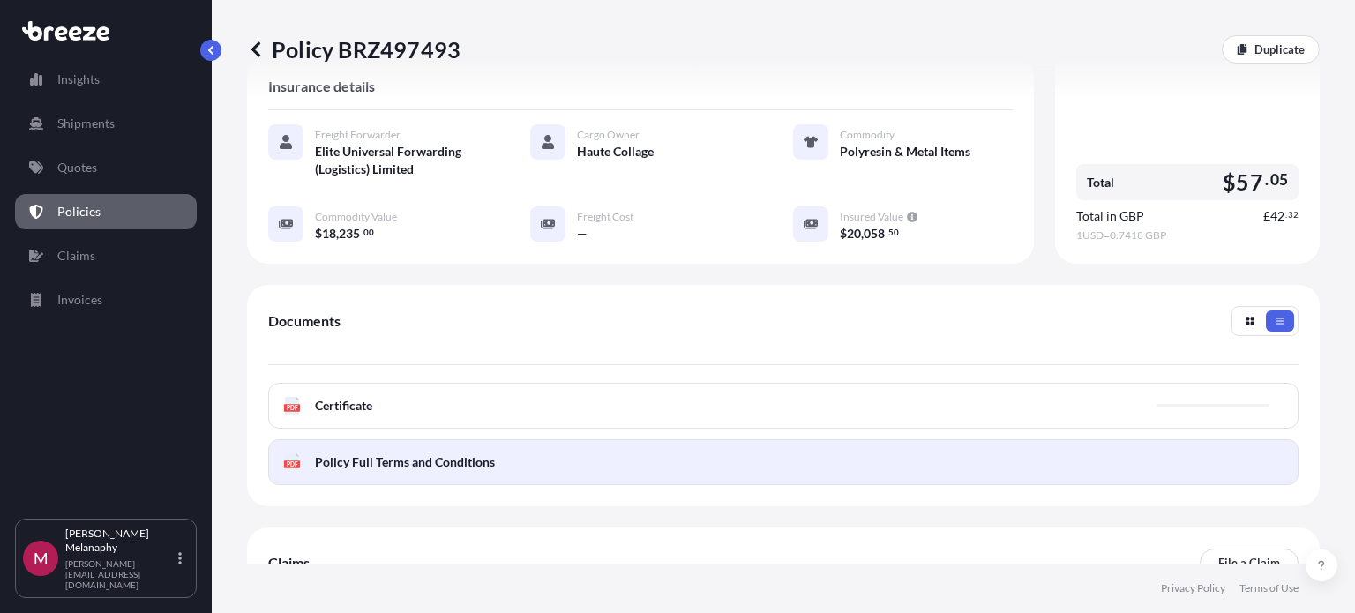
click at [742, 447] on link "PDF Policy Full Terms and Conditions" at bounding box center [783, 462] width 1031 height 46
